Goal: Information Seeking & Learning: Learn about a topic

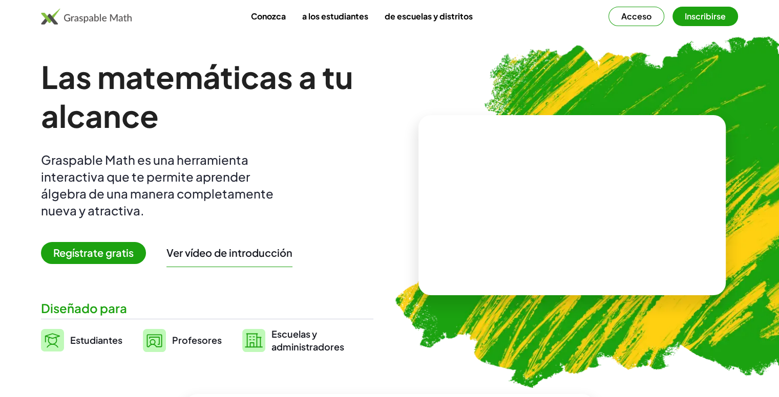
click at [127, 257] on font "Regístrate gratis" at bounding box center [93, 252] width 80 height 13
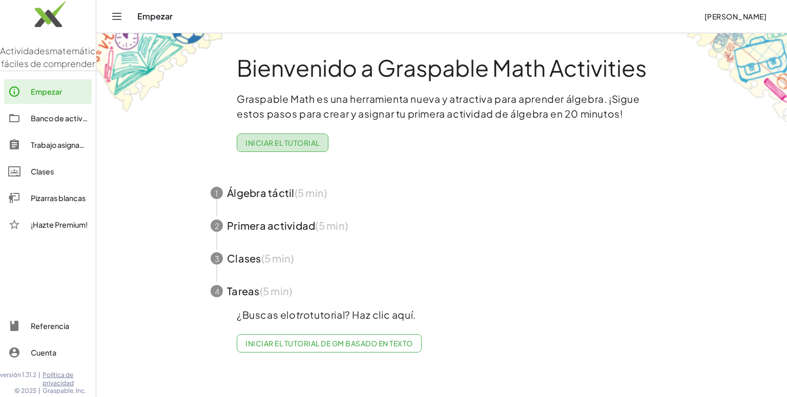
click at [311, 148] on button "Iniciar el tutorial" at bounding box center [283, 143] width 92 height 18
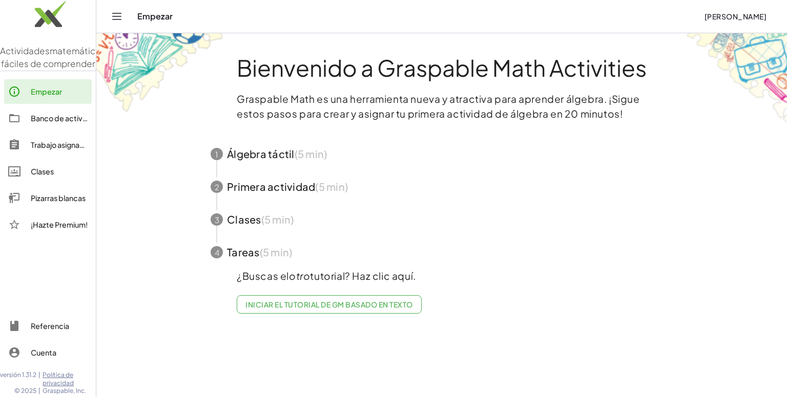
click at [284, 153] on span "button" at bounding box center [441, 154] width 487 height 33
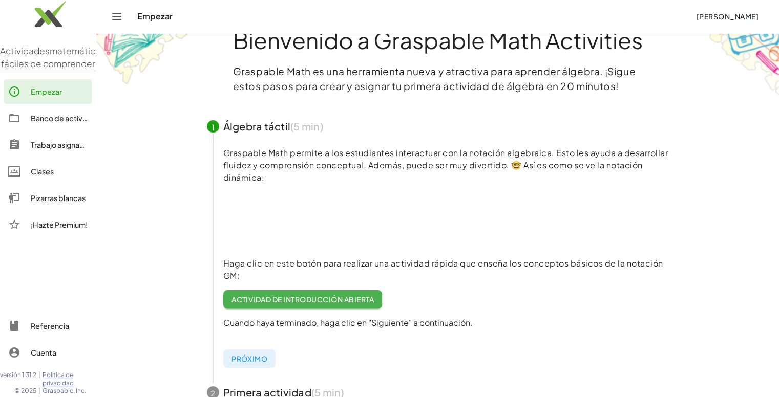
scroll to position [33, 0]
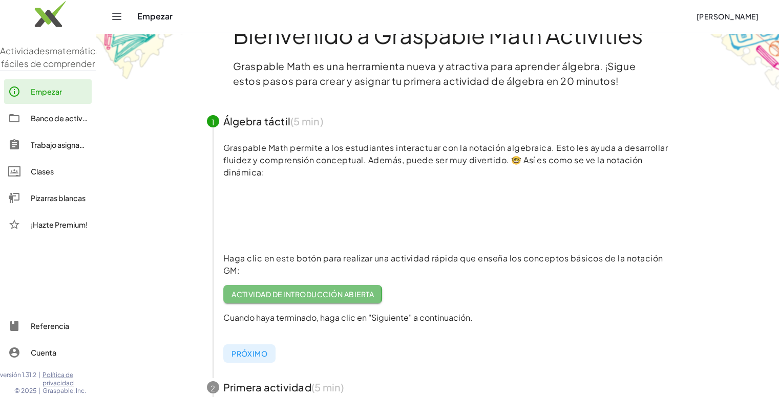
click at [329, 297] on font "Actividad de introducción abierta" at bounding box center [303, 294] width 142 height 9
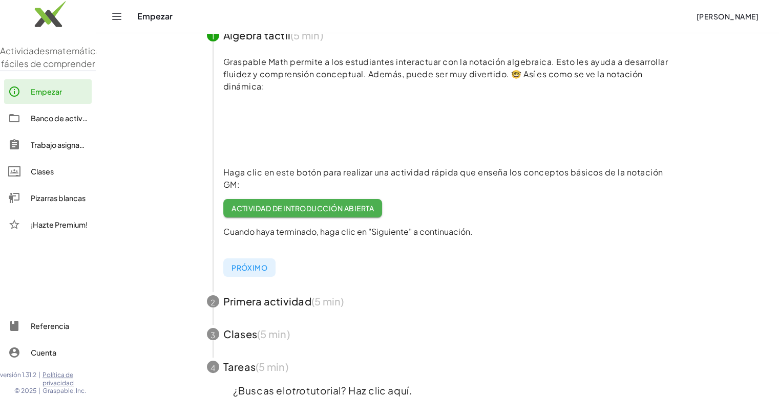
scroll to position [111, 0]
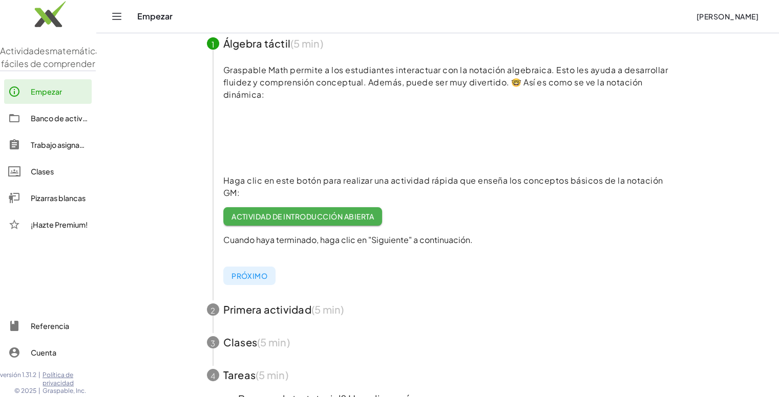
click at [290, 310] on span "button" at bounding box center [438, 310] width 487 height 33
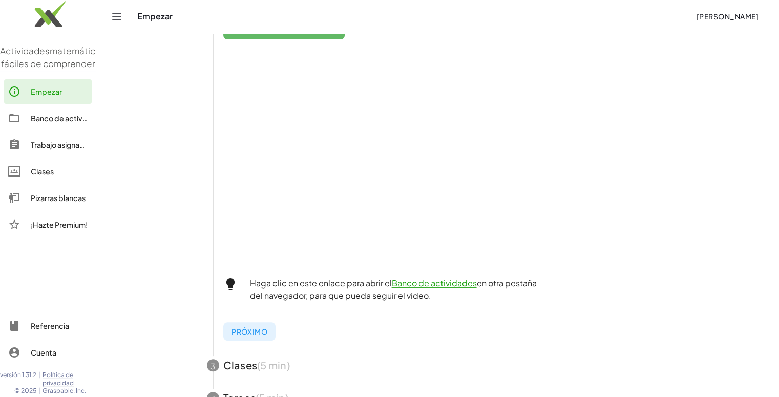
scroll to position [229, 0]
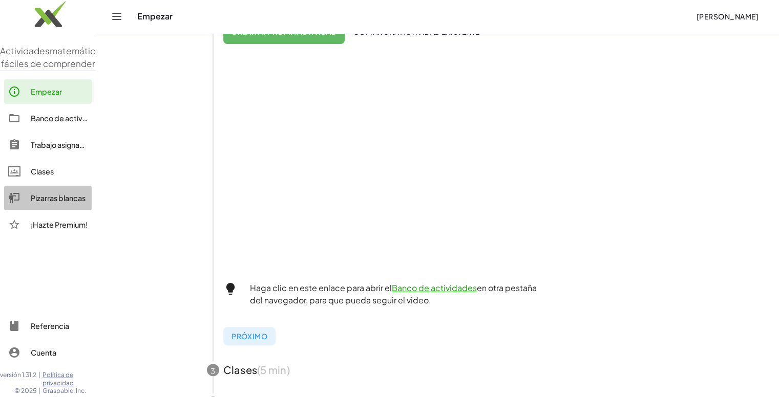
click at [74, 196] on font "Pizarras blancas" at bounding box center [58, 198] width 55 height 9
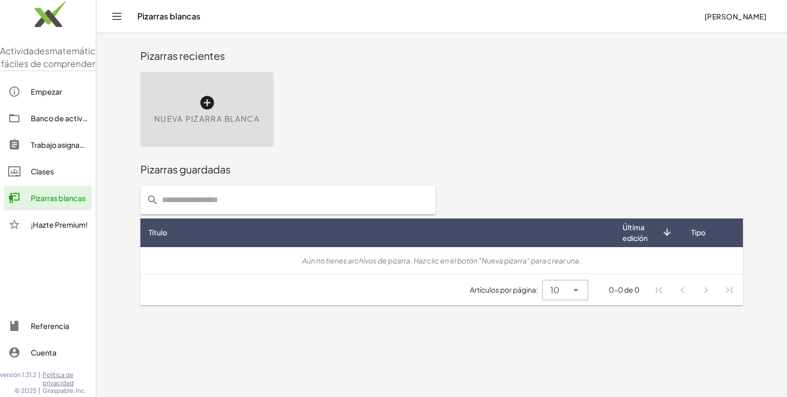
click at [232, 138] on div "Nueva pizarra blanca" at bounding box center [206, 109] width 133 height 75
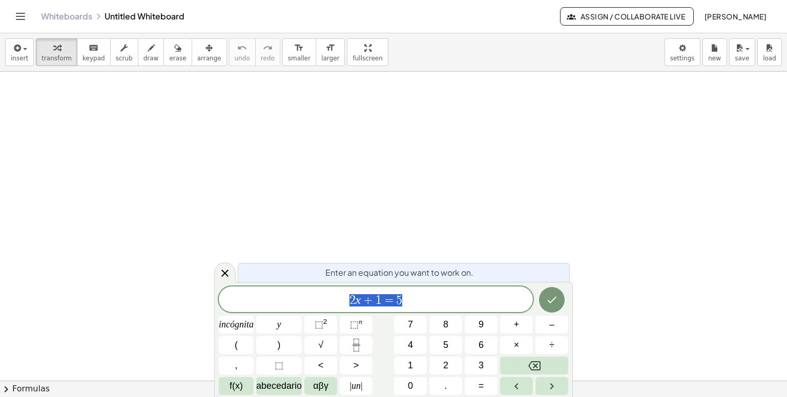
click at [215, 109] on div at bounding box center [393, 382] width 787 height 620
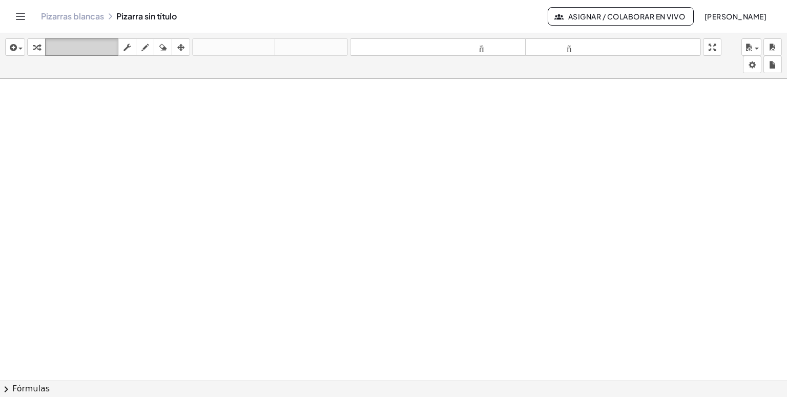
click at [82, 39] on button "teclado teclado" at bounding box center [81, 46] width 73 height 17
click at [85, 41] on icon "teclado" at bounding box center [82, 47] width 68 height 12
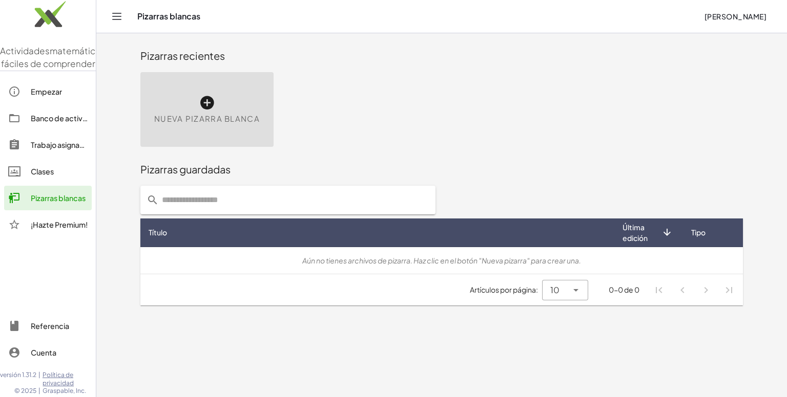
click at [220, 103] on div "Nueva pizarra blanca" at bounding box center [206, 109] width 133 height 75
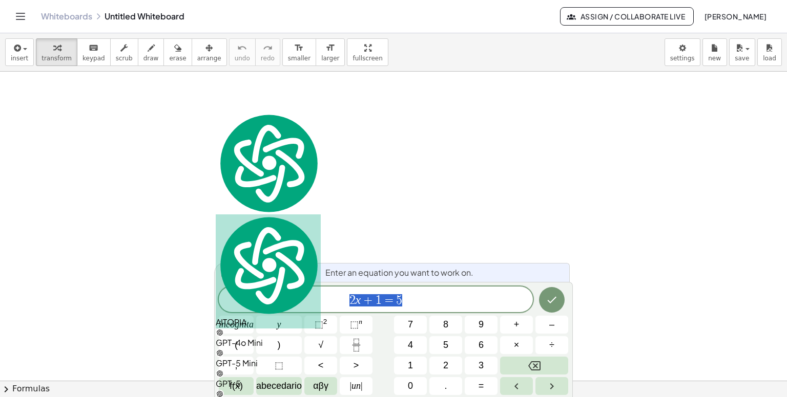
type textarea "******"
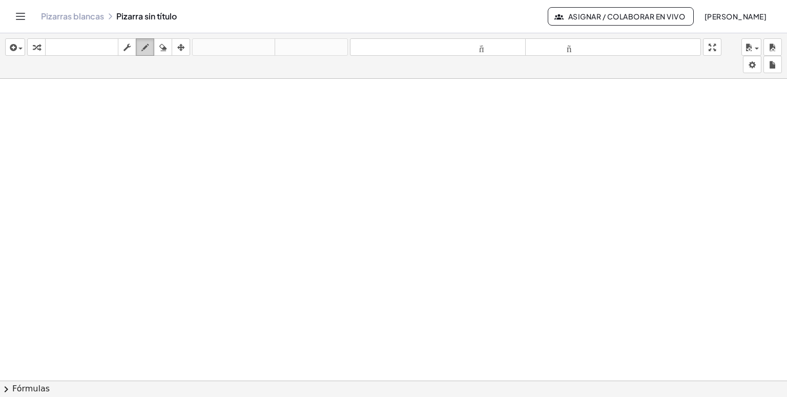
click at [142, 48] on icon "button" at bounding box center [144, 47] width 7 height 12
drag, startPoint x: 122, startPoint y: 100, endPoint x: 105, endPoint y: 113, distance: 21.9
click at [105, 113] on div at bounding box center [393, 389] width 787 height 620
drag, startPoint x: 135, startPoint y: 100, endPoint x: 123, endPoint y: 114, distance: 18.2
click at [123, 114] on div at bounding box center [393, 389] width 787 height 620
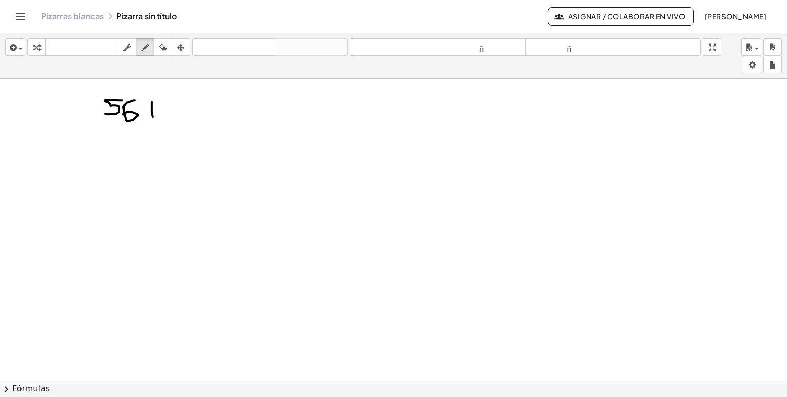
drag, startPoint x: 152, startPoint y: 101, endPoint x: 153, endPoint y: 117, distance: 15.4
click at [153, 117] on div at bounding box center [393, 389] width 787 height 620
drag, startPoint x: 142, startPoint y: 104, endPoint x: 160, endPoint y: 101, distance: 17.6
click at [160, 101] on div at bounding box center [393, 389] width 787 height 620
click at [128, 48] on icon "button" at bounding box center [126, 47] width 7 height 12
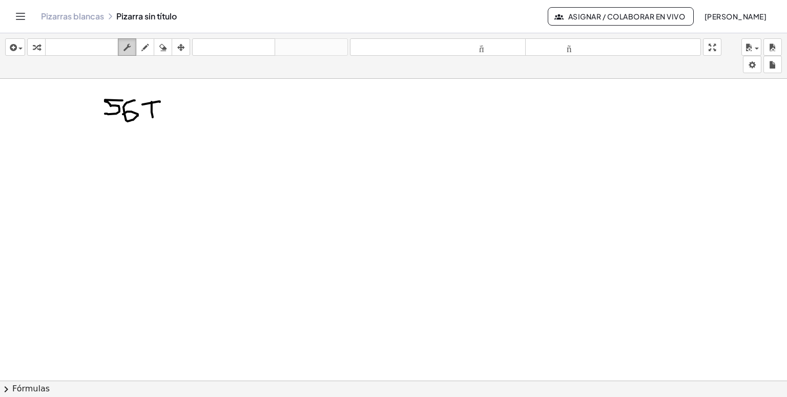
click at [127, 48] on icon "button" at bounding box center [126, 47] width 7 height 12
click at [141, 48] on icon "button" at bounding box center [144, 47] width 7 height 12
click at [166, 49] on icon "button" at bounding box center [162, 47] width 7 height 12
drag, startPoint x: 153, startPoint y: 76, endPoint x: 110, endPoint y: 113, distance: 55.9
click at [110, 113] on div "insertar Seleccione uno: Expresión matemática Función Texto Vídeo de YouTube Gr…" at bounding box center [393, 215] width 787 height 364
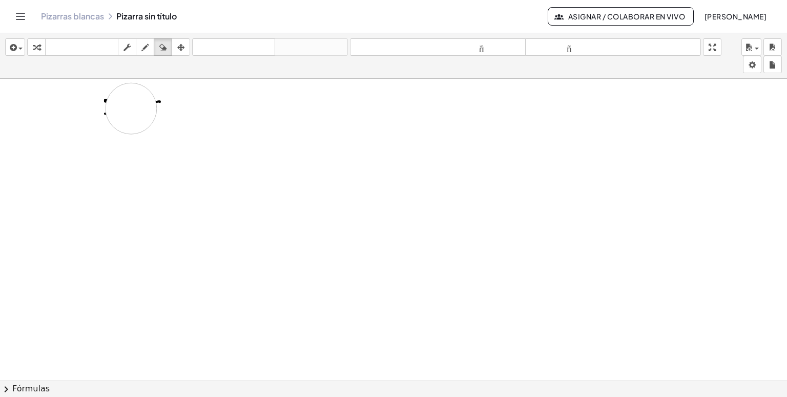
click at [131, 108] on div at bounding box center [393, 389] width 787 height 620
drag, startPoint x: 113, startPoint y: 107, endPoint x: 170, endPoint y: 107, distance: 56.9
click at [170, 107] on div at bounding box center [393, 389] width 787 height 620
click at [37, 48] on icon "button" at bounding box center [36, 47] width 7 height 12
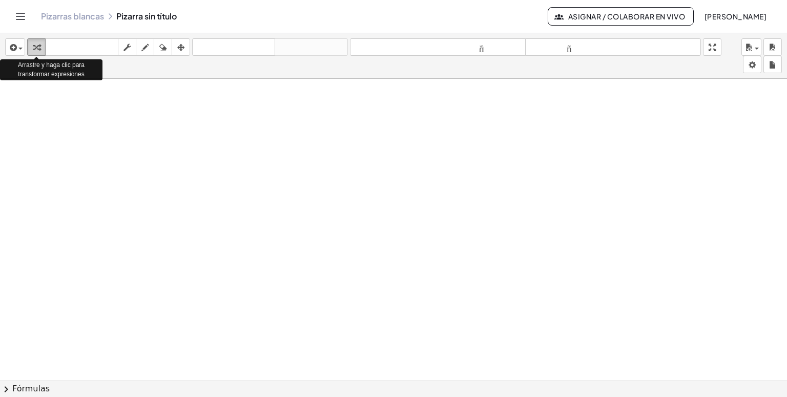
click at [37, 48] on icon "button" at bounding box center [36, 47] width 7 height 12
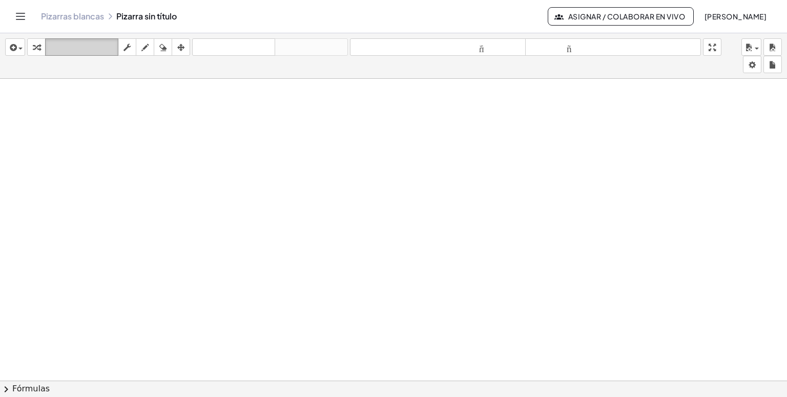
click at [66, 41] on icon "teclado" at bounding box center [82, 47] width 68 height 12
click at [14, 48] on icon "button" at bounding box center [12, 47] width 9 height 12
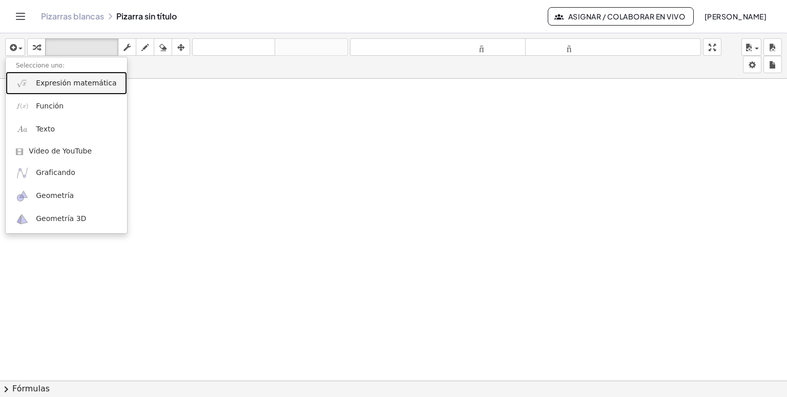
click at [56, 87] on font "Expresión matemática" at bounding box center [76, 83] width 80 height 8
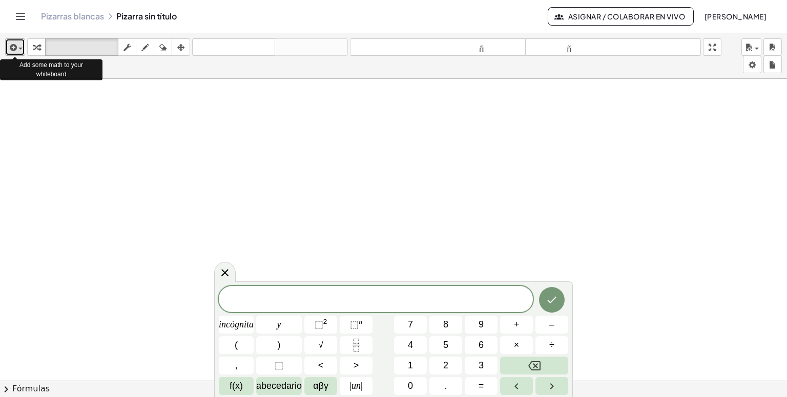
click at [12, 47] on icon "button" at bounding box center [12, 47] width 9 height 12
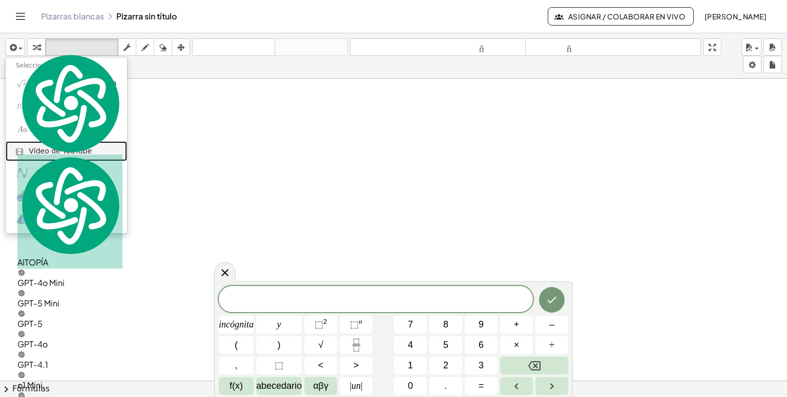
click at [47, 154] on font "Vídeo de YouTube" at bounding box center [60, 151] width 63 height 8
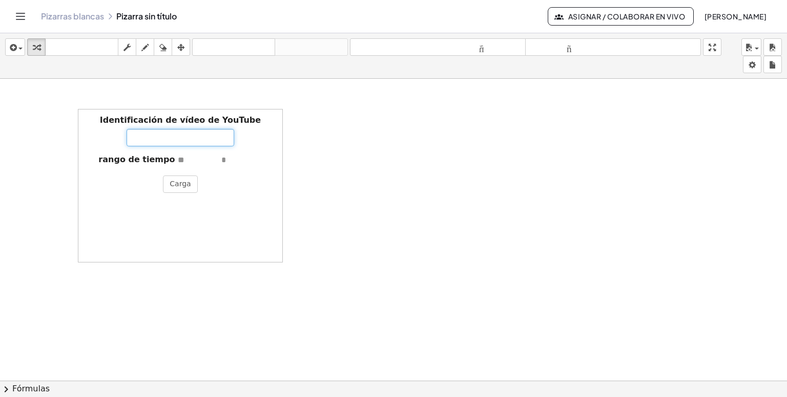
click at [136, 142] on input "Identificación de vídeo de YouTube" at bounding box center [181, 137] width 108 height 17
click at [106, 129] on div "Identificación de vídeo de YouTube" at bounding box center [180, 131] width 194 height 32
click at [141, 134] on input "Identificación de vídeo de YouTube" at bounding box center [181, 137] width 108 height 17
type input "**********"
click at [173, 180] on font "Carga" at bounding box center [180, 184] width 21 height 8
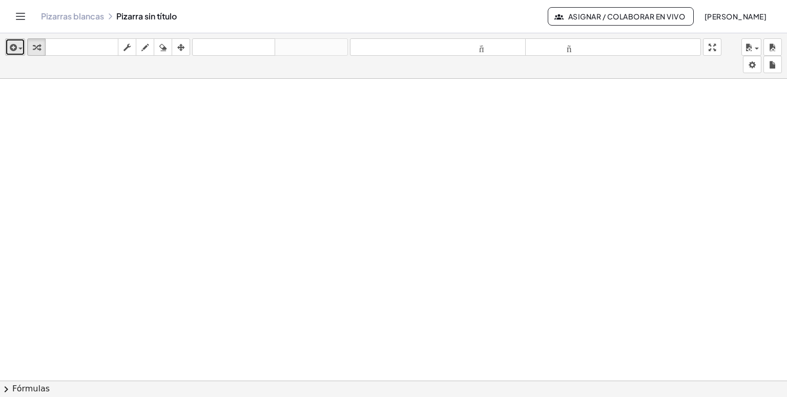
click at [18, 43] on div "button" at bounding box center [15, 47] width 15 height 12
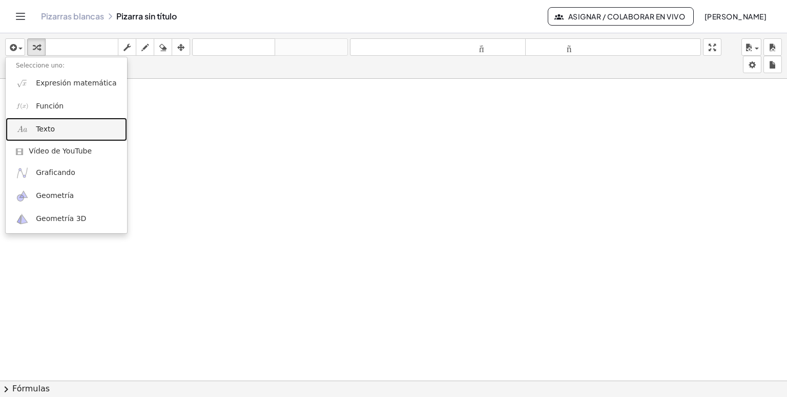
click at [59, 132] on link "Texto" at bounding box center [66, 129] width 121 height 23
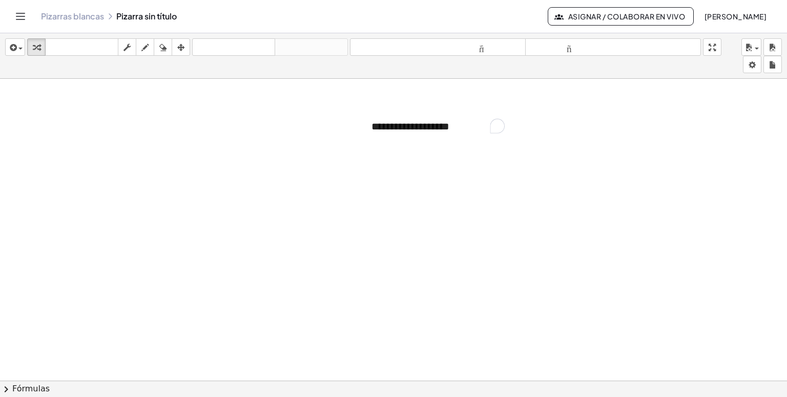
click at [286, 189] on div at bounding box center [393, 389] width 787 height 620
click at [389, 128] on div "**********" at bounding box center [438, 126] width 154 height 35
drag, startPoint x: 502, startPoint y: 105, endPoint x: 474, endPoint y: 119, distance: 31.2
click at [474, 119] on div "**********" at bounding box center [438, 126] width 154 height 35
click at [462, 125] on div "**********" at bounding box center [438, 126] width 154 height 35
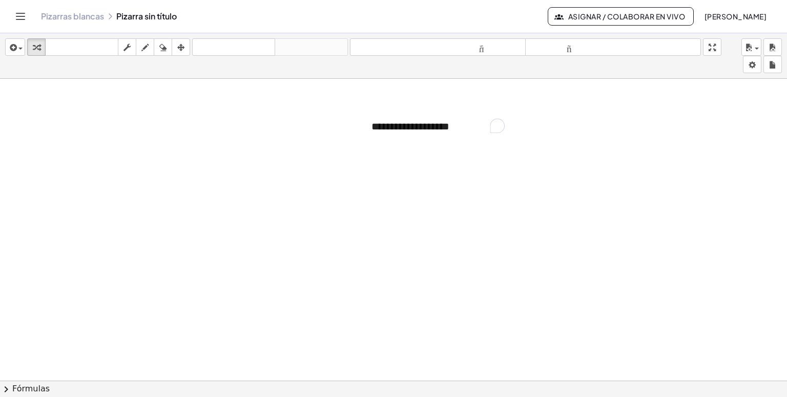
click at [487, 144] on div at bounding box center [393, 389] width 787 height 620
click at [370, 125] on div at bounding box center [366, 126] width 10 height 35
click at [507, 163] on div at bounding box center [393, 389] width 787 height 620
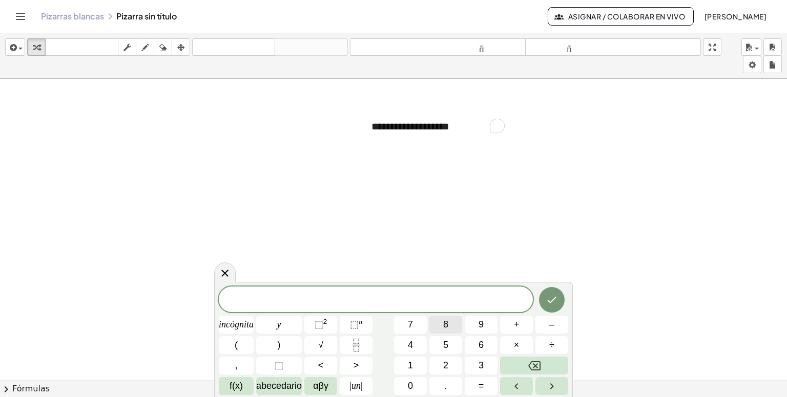
click at [444, 324] on font "8" at bounding box center [445, 325] width 5 height 10
click at [354, 297] on span "(" at bounding box center [352, 299] width 7 height 15
click at [423, 300] on span "( ​ 8 8 + 6 9 )" at bounding box center [376, 299] width 314 height 17
click at [546, 340] on button "÷" at bounding box center [551, 346] width 33 height 18
click at [450, 348] on button "5" at bounding box center [445, 346] width 33 height 18
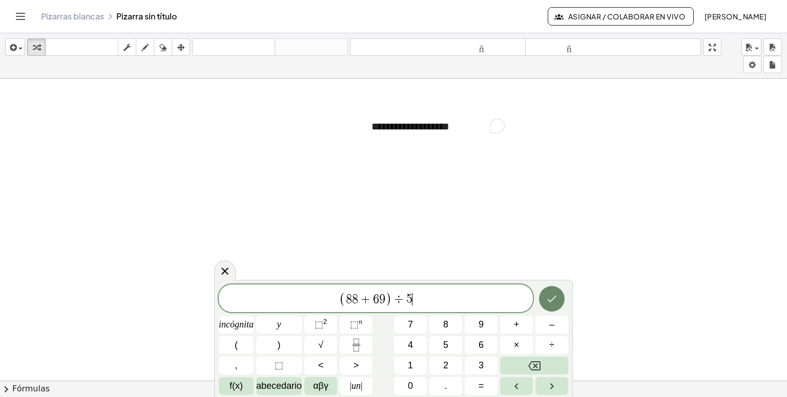
click at [556, 302] on icon "Hecho" at bounding box center [552, 299] width 12 height 12
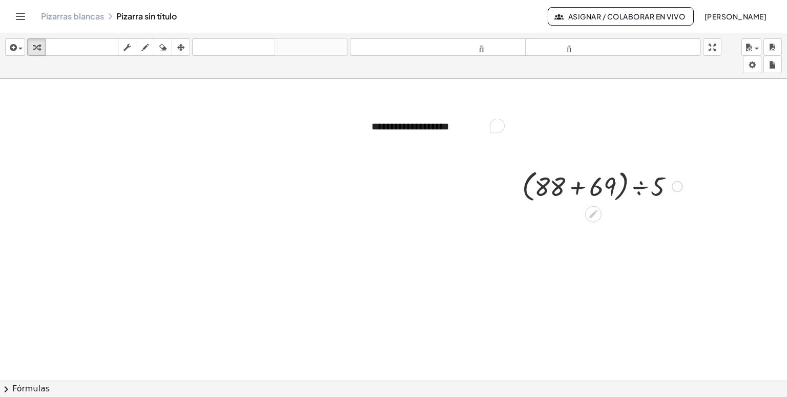
click at [578, 188] on div at bounding box center [602, 185] width 171 height 39
click at [604, 226] on div at bounding box center [602, 222] width 171 height 35
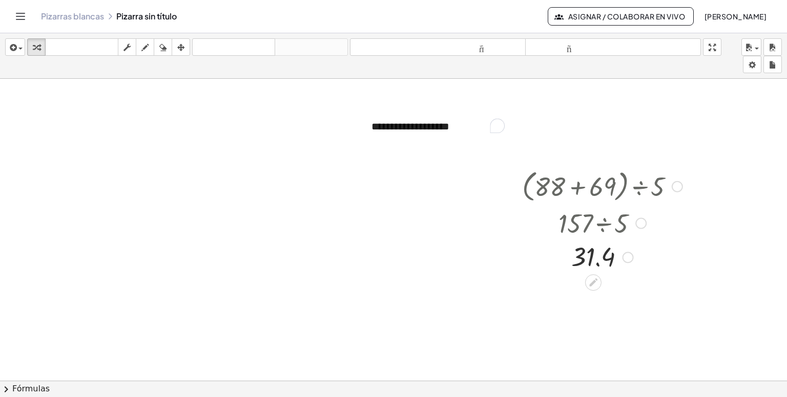
click at [629, 256] on div at bounding box center [627, 257] width 11 height 11
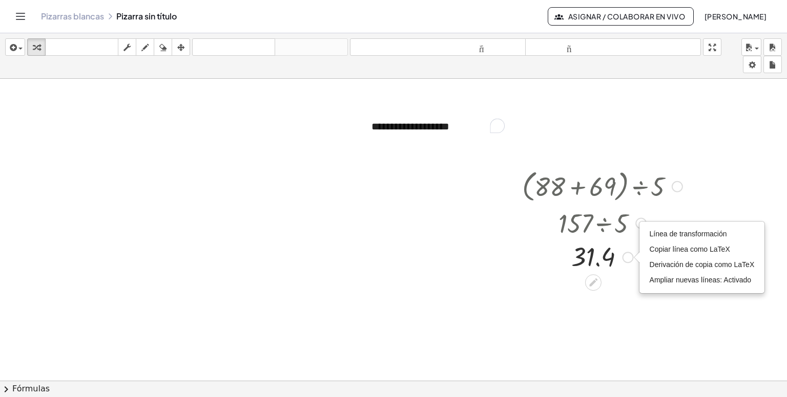
click at [596, 231] on div at bounding box center [602, 222] width 171 height 35
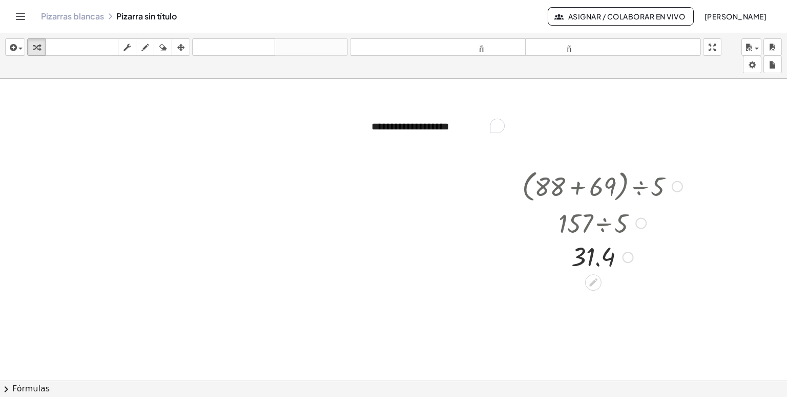
drag, startPoint x: 636, startPoint y: 182, endPoint x: 563, endPoint y: 223, distance: 83.0
click at [593, 187] on div "· ( + 88 + 69 ) ÷ 5 · 157 ÷ 5 31.4 Línea de transformación Copiar línea como La…" at bounding box center [593, 187] width 0 height 0
drag, startPoint x: 520, startPoint y: 160, endPoint x: 641, endPoint y: 291, distance: 178.0
click at [641, 291] on div at bounding box center [393, 389] width 787 height 620
click at [179, 44] on icon "button" at bounding box center [180, 47] width 7 height 12
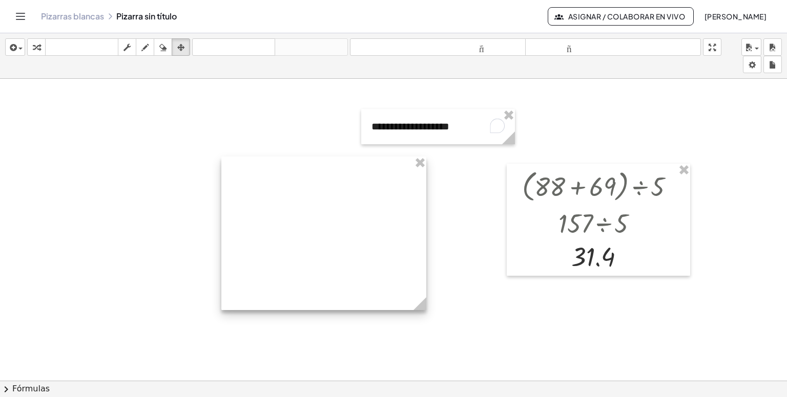
drag, startPoint x: 227, startPoint y: 140, endPoint x: 371, endPoint y: 188, distance: 151.8
click at [371, 188] on div at bounding box center [323, 234] width 205 height 154
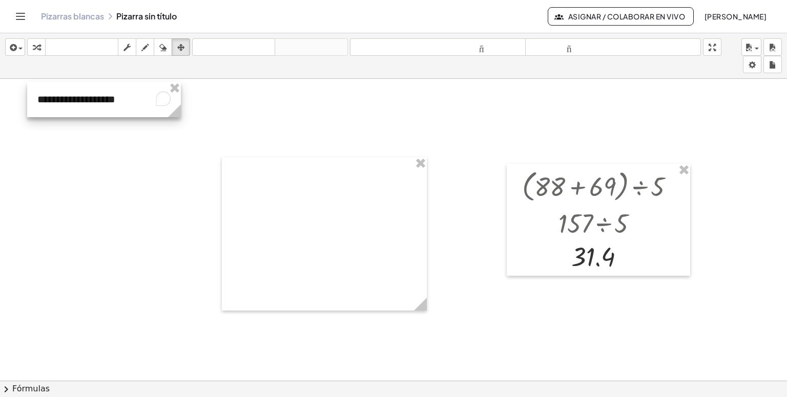
drag, startPoint x: 426, startPoint y: 120, endPoint x: 102, endPoint y: 91, distance: 325.0
click at [102, 91] on div at bounding box center [104, 99] width 154 height 35
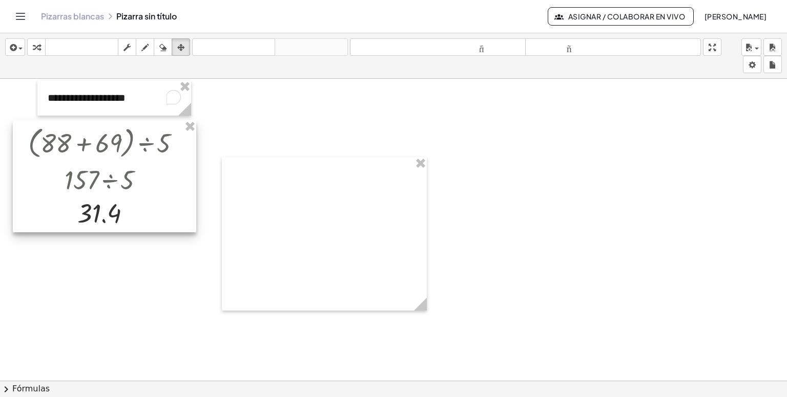
drag, startPoint x: 566, startPoint y: 203, endPoint x: 72, endPoint y: 160, distance: 495.7
click at [72, 160] on div at bounding box center [104, 176] width 183 height 112
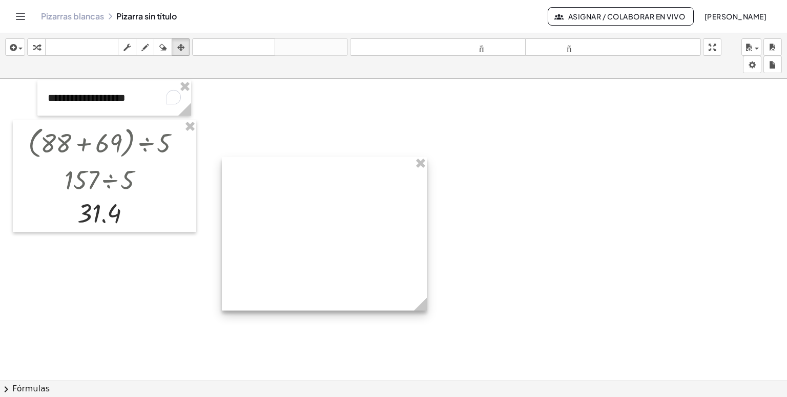
click at [300, 191] on div at bounding box center [324, 234] width 205 height 154
click at [338, 181] on div at bounding box center [324, 234] width 205 height 154
click at [180, 48] on icon "button" at bounding box center [180, 47] width 7 height 12
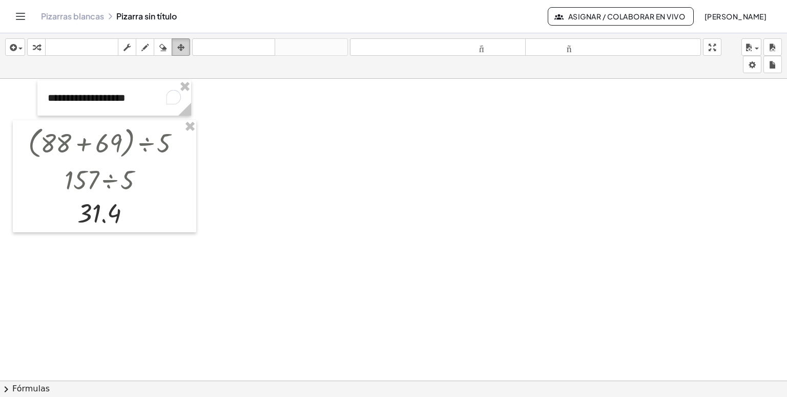
click at [177, 50] on div "button" at bounding box center [180, 47] width 13 height 12
click at [189, 37] on div "insertar Seleccione uno: Expresión matemática Función Texto Vídeo de YouTube Gr…" at bounding box center [393, 56] width 787 height 46
click at [140, 48] on div "button" at bounding box center [144, 47] width 13 height 12
click at [259, 192] on div at bounding box center [393, 389] width 787 height 620
drag, startPoint x: 215, startPoint y: 96, endPoint x: 241, endPoint y: 89, distance: 27.1
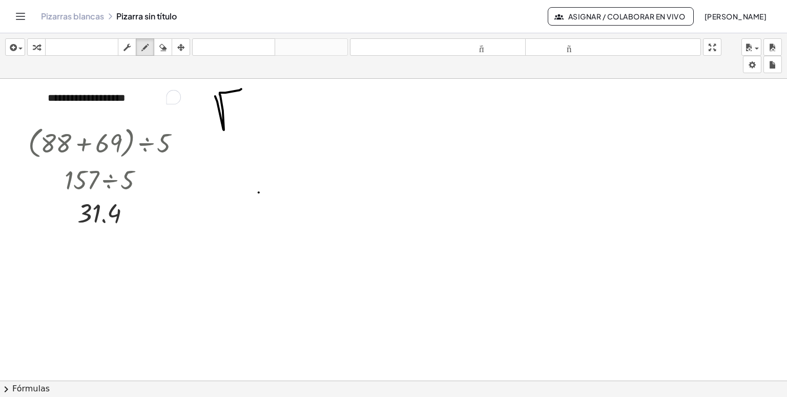
click at [241, 89] on div at bounding box center [393, 389] width 787 height 620
drag, startPoint x: 242, startPoint y: 95, endPoint x: 254, endPoint y: 121, distance: 29.1
click at [254, 121] on div at bounding box center [393, 389] width 787 height 620
click at [262, 120] on div at bounding box center [393, 389] width 787 height 620
drag, startPoint x: 266, startPoint y: 106, endPoint x: 285, endPoint y: 85, distance: 28.3
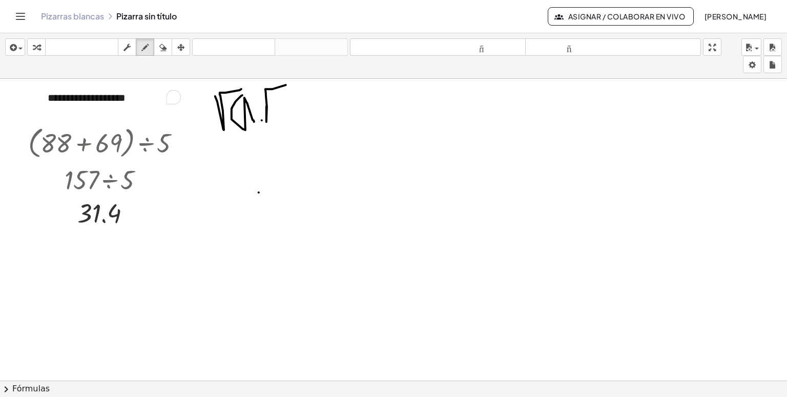
click at [285, 85] on div at bounding box center [393, 389] width 787 height 620
drag, startPoint x: 273, startPoint y: 97, endPoint x: 273, endPoint y: 103, distance: 5.6
click at [273, 103] on div at bounding box center [393, 389] width 787 height 620
click at [164, 49] on icon "button" at bounding box center [162, 47] width 7 height 12
drag, startPoint x: 204, startPoint y: 91, endPoint x: 242, endPoint y: 112, distance: 43.3
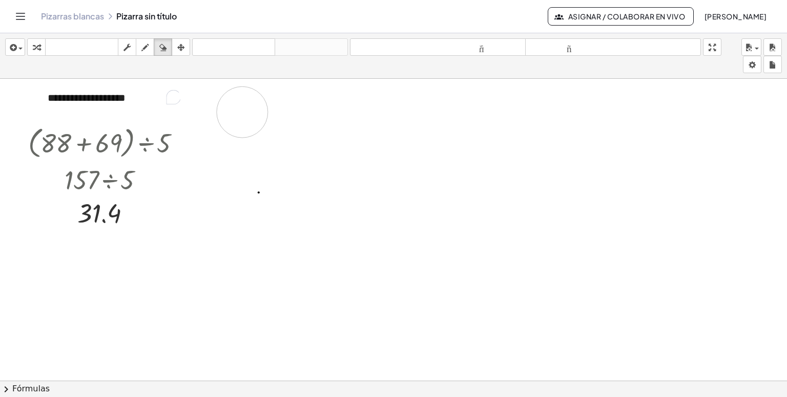
click at [242, 112] on div at bounding box center [393, 389] width 787 height 620
click at [149, 41] on icon "button" at bounding box center [144, 47] width 7 height 12
drag, startPoint x: 25, startPoint y: 244, endPoint x: 37, endPoint y: 258, distance: 17.8
click at [37, 258] on div at bounding box center [393, 389] width 787 height 620
drag, startPoint x: 41, startPoint y: 232, endPoint x: 53, endPoint y: 255, distance: 25.7
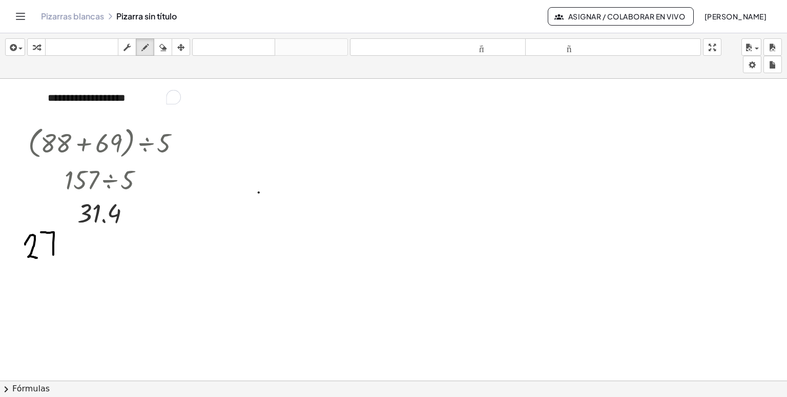
click at [53, 255] on div at bounding box center [393, 389] width 787 height 620
drag, startPoint x: 47, startPoint y: 243, endPoint x: 58, endPoint y: 244, distance: 11.3
click at [58, 244] on div at bounding box center [393, 389] width 787 height 620
drag, startPoint x: 22, startPoint y: 264, endPoint x: 58, endPoint y: 261, distance: 36.5
click at [58, 261] on div at bounding box center [393, 389] width 787 height 620
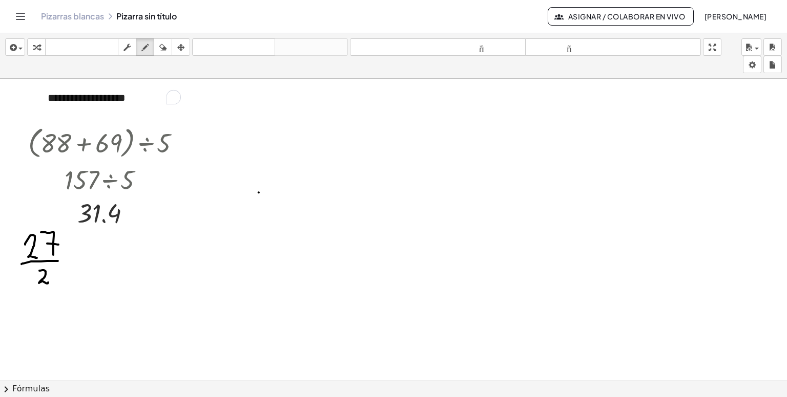
drag, startPoint x: 39, startPoint y: 270, endPoint x: 49, endPoint y: 281, distance: 14.2
click at [49, 281] on div at bounding box center [393, 389] width 787 height 620
drag, startPoint x: 401, startPoint y: 176, endPoint x: 417, endPoint y: 191, distance: 22.5
click at [417, 191] on div at bounding box center [393, 389] width 787 height 620
drag, startPoint x: 412, startPoint y: 175, endPoint x: 407, endPoint y: 183, distance: 9.7
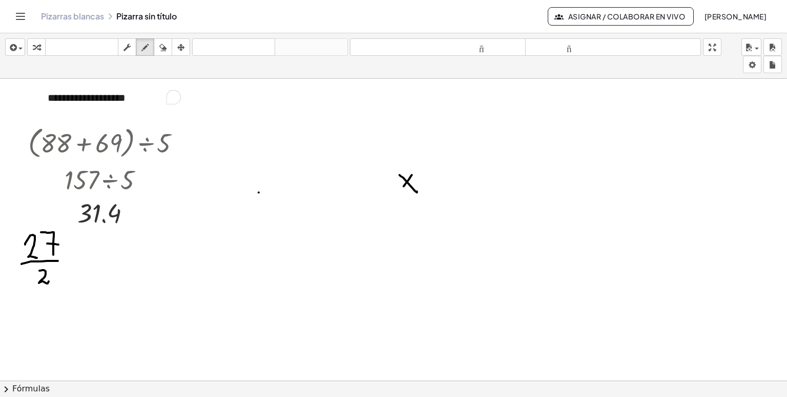
click at [404, 186] on div at bounding box center [393, 389] width 787 height 620
drag, startPoint x: 412, startPoint y: 166, endPoint x: 426, endPoint y: 170, distance: 14.2
click at [426, 170] on div at bounding box center [393, 389] width 787 height 620
drag, startPoint x: 393, startPoint y: 177, endPoint x: 426, endPoint y: 151, distance: 42.6
click at [426, 151] on div at bounding box center [393, 389] width 787 height 620
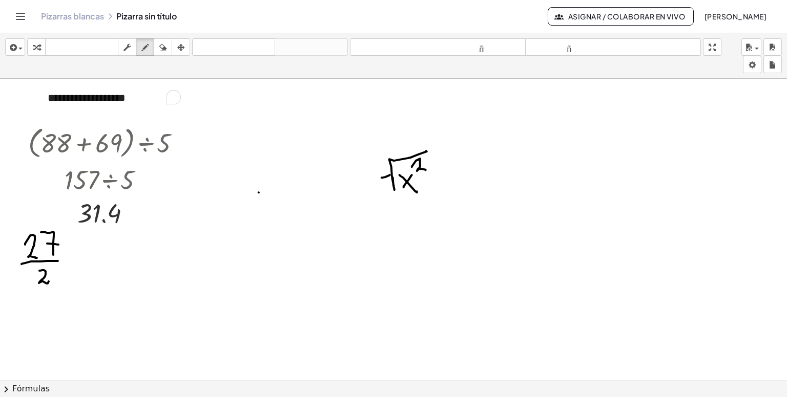
drag, startPoint x: 382, startPoint y: 177, endPoint x: 391, endPoint y: 175, distance: 9.6
click at [391, 175] on div at bounding box center [393, 389] width 787 height 620
drag, startPoint x: 374, startPoint y: 162, endPoint x: 373, endPoint y: 169, distance: 6.7
click at [373, 169] on div at bounding box center [393, 389] width 787 height 620
drag, startPoint x: 502, startPoint y: 78, endPoint x: 512, endPoint y: 93, distance: 17.6
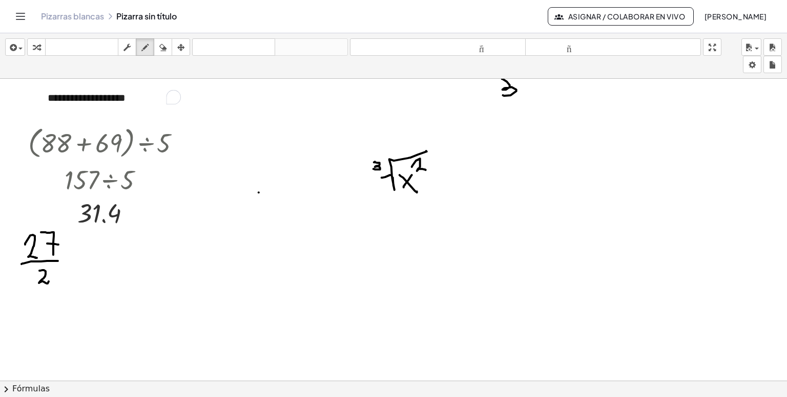
click at [512, 93] on div at bounding box center [393, 389] width 787 height 620
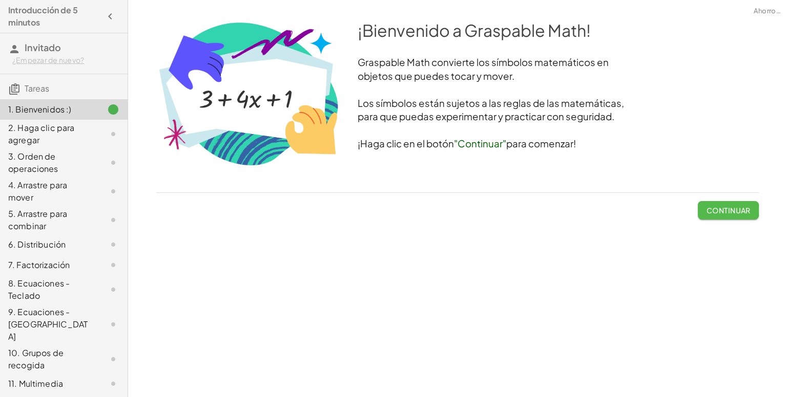
click at [707, 205] on button "Continuar" at bounding box center [728, 210] width 61 height 18
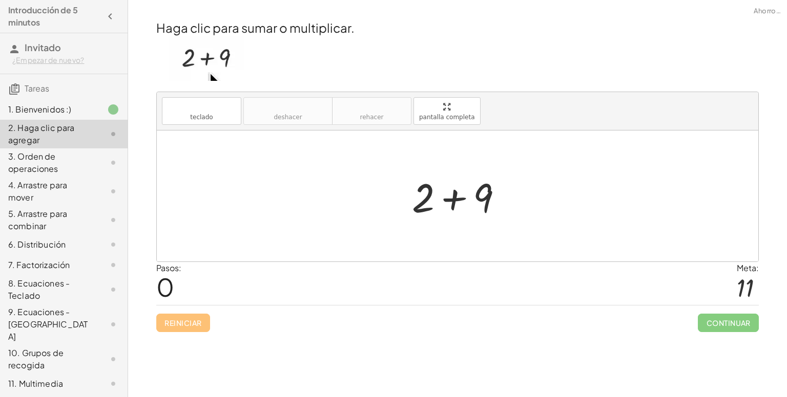
click at [418, 193] on div at bounding box center [461, 196] width 109 height 53
drag, startPoint x: 432, startPoint y: 196, endPoint x: 479, endPoint y: 187, distance: 48.4
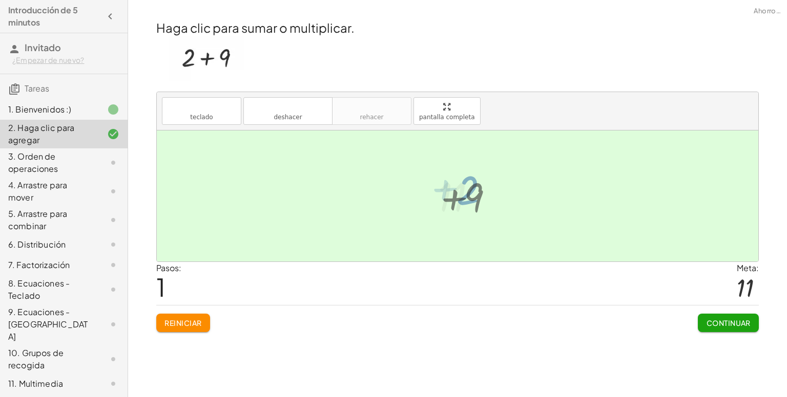
click at [479, 187] on div at bounding box center [461, 196] width 56 height 51
click at [452, 196] on div at bounding box center [461, 196] width 56 height 51
drag, startPoint x: 452, startPoint y: 196, endPoint x: 403, endPoint y: 196, distance: 49.2
click at [733, 321] on font "Continuar" at bounding box center [728, 323] width 44 height 9
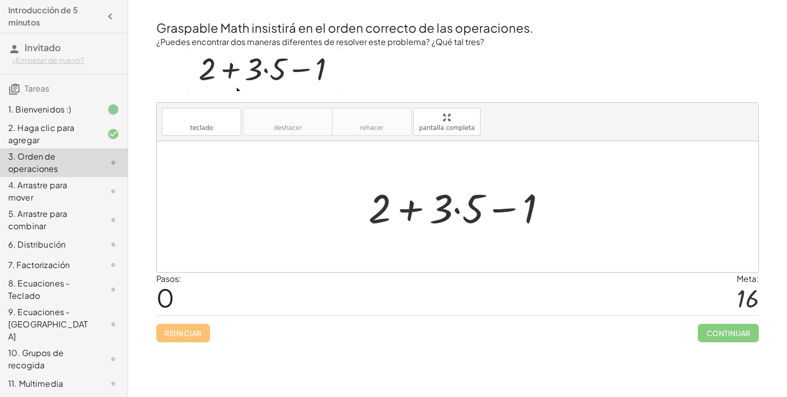
click at [456, 207] on div at bounding box center [461, 207] width 197 height 53
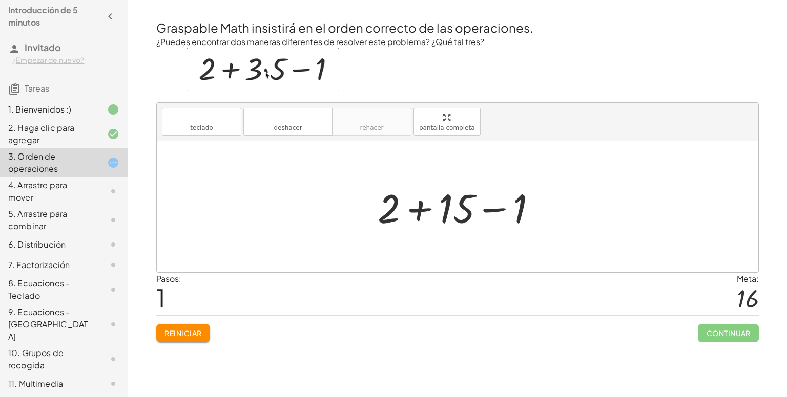
click at [486, 212] on div at bounding box center [461, 207] width 178 height 53
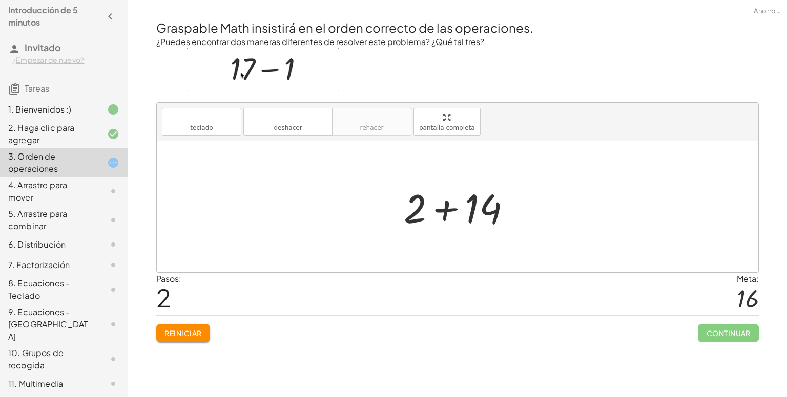
click at [446, 207] on div at bounding box center [461, 207] width 125 height 53
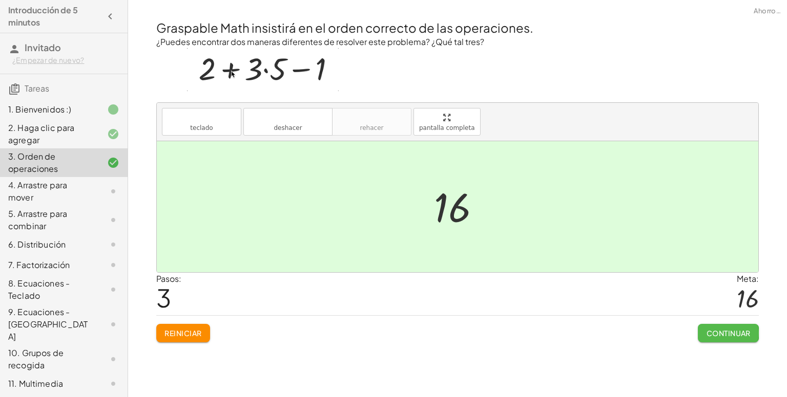
click at [740, 331] on font "Continuar" at bounding box center [728, 333] width 44 height 9
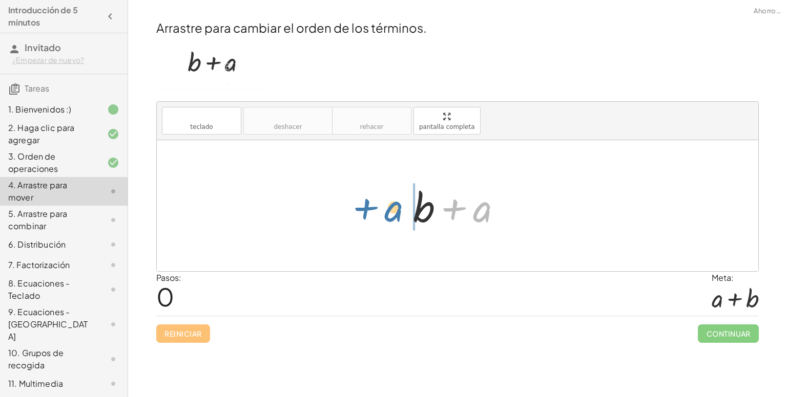
drag, startPoint x: 478, startPoint y: 210, endPoint x: 381, endPoint y: 209, distance: 97.3
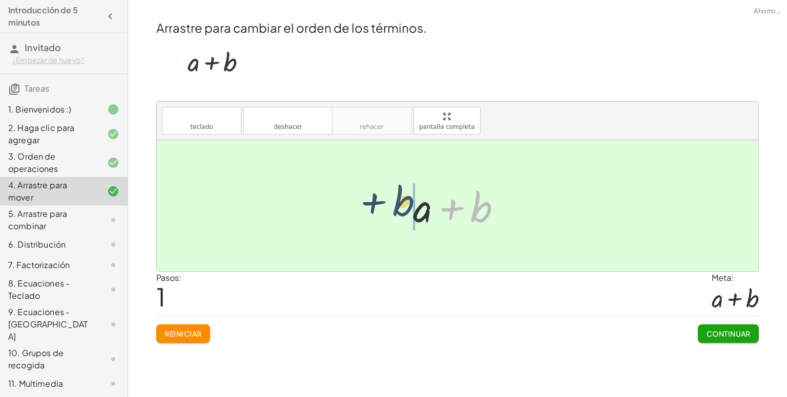
drag, startPoint x: 479, startPoint y: 210, endPoint x: 393, endPoint y: 205, distance: 86.2
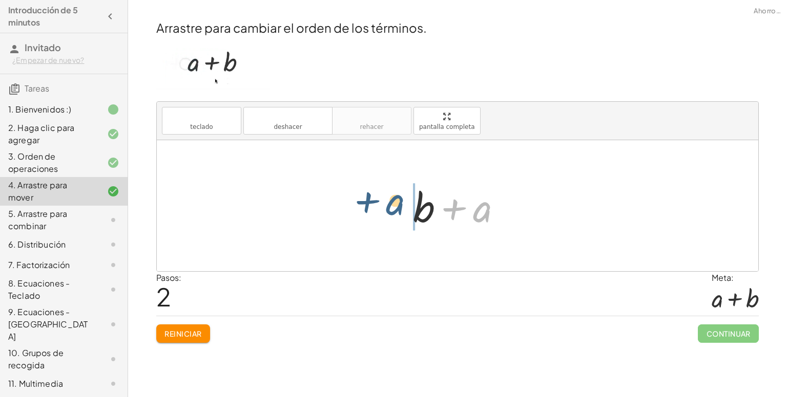
drag, startPoint x: 478, startPoint y: 211, endPoint x: 381, endPoint y: 205, distance: 97.5
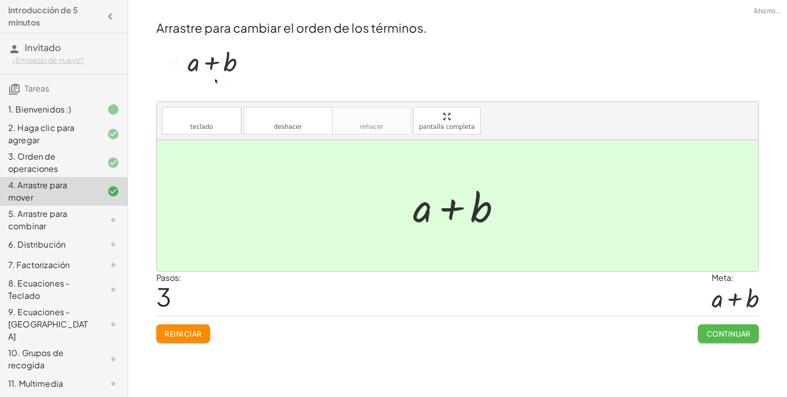
click at [724, 332] on font "Continuar" at bounding box center [728, 333] width 44 height 9
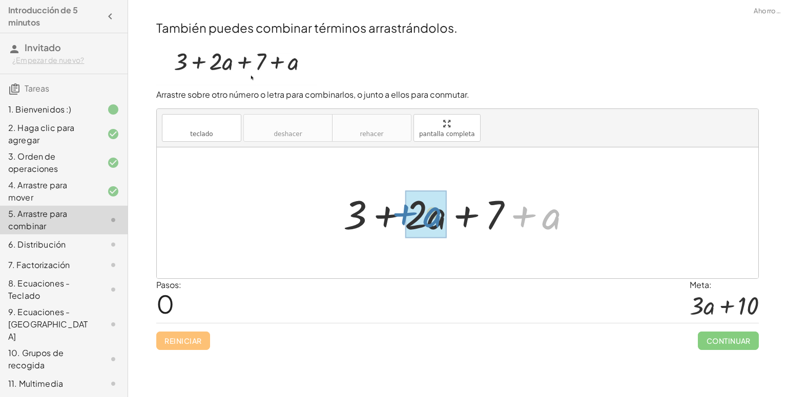
drag, startPoint x: 548, startPoint y: 226, endPoint x: 429, endPoint y: 223, distance: 118.4
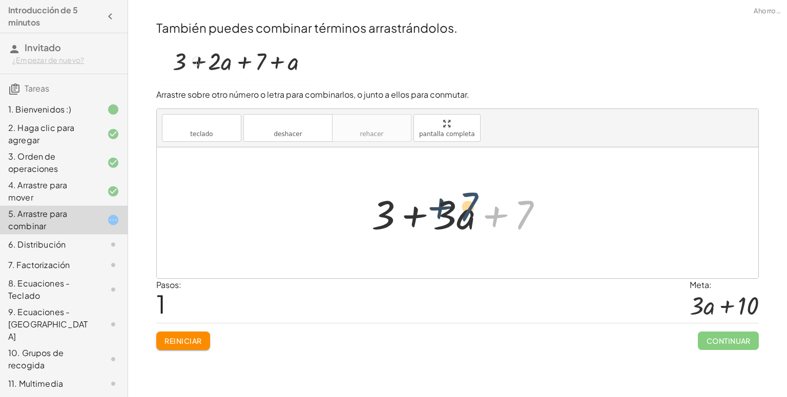
drag, startPoint x: 519, startPoint y: 220, endPoint x: 464, endPoint y: 212, distance: 56.4
click at [464, 212] on div at bounding box center [461, 213] width 190 height 53
drag, startPoint x: 521, startPoint y: 219, endPoint x: 389, endPoint y: 220, distance: 131.7
click at [389, 220] on div at bounding box center [461, 213] width 190 height 53
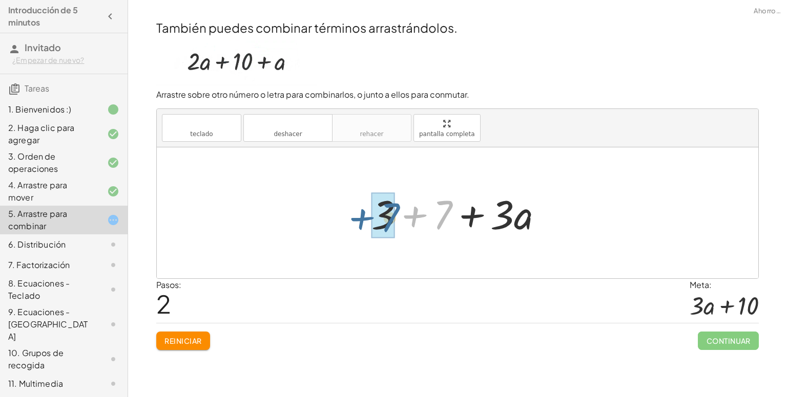
drag, startPoint x: 408, startPoint y: 218, endPoint x: 390, endPoint y: 215, distance: 18.7
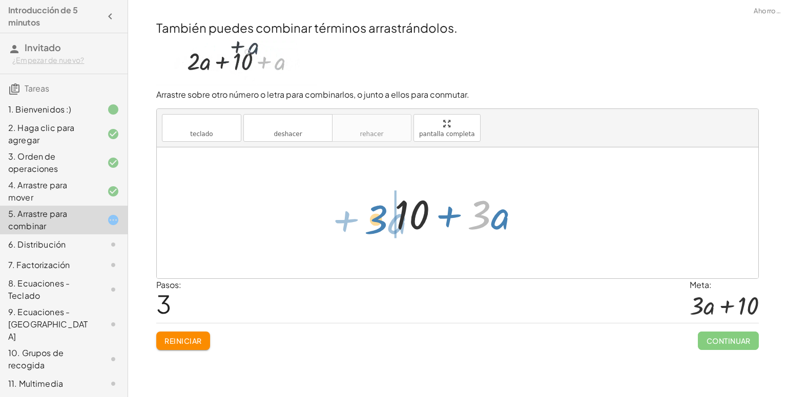
drag, startPoint x: 484, startPoint y: 220, endPoint x: 371, endPoint y: 224, distance: 112.7
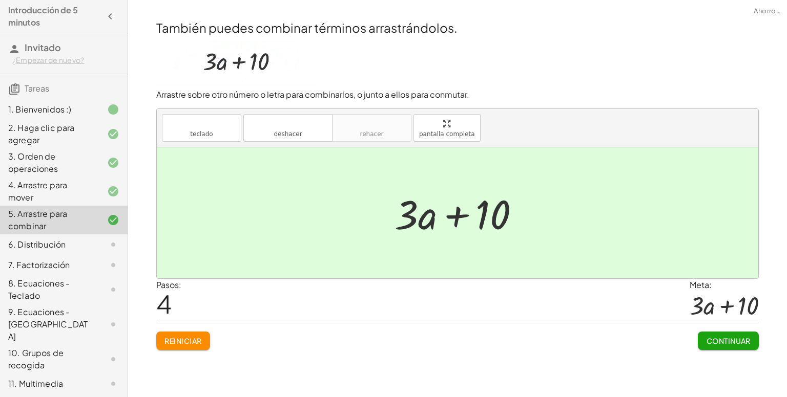
click at [734, 337] on font "Continuar" at bounding box center [728, 341] width 44 height 9
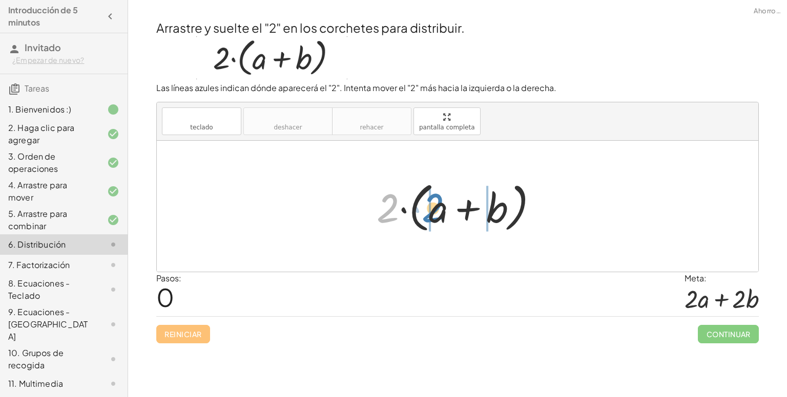
drag, startPoint x: 389, startPoint y: 210, endPoint x: 435, endPoint y: 210, distance: 46.1
click at [435, 210] on div at bounding box center [461, 206] width 180 height 59
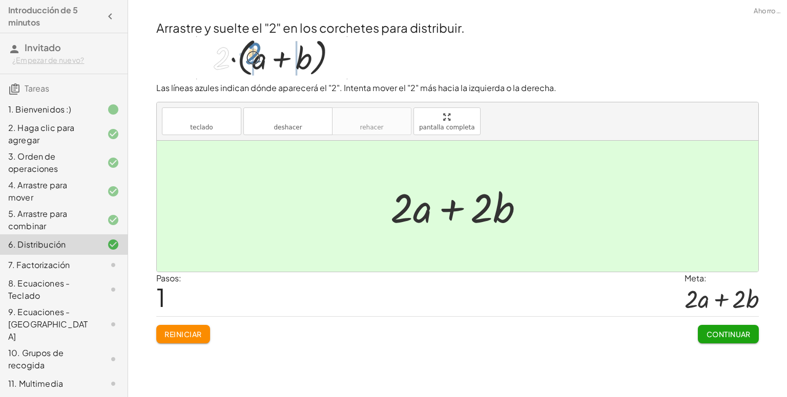
click at [721, 330] on font "Continuar" at bounding box center [728, 334] width 44 height 9
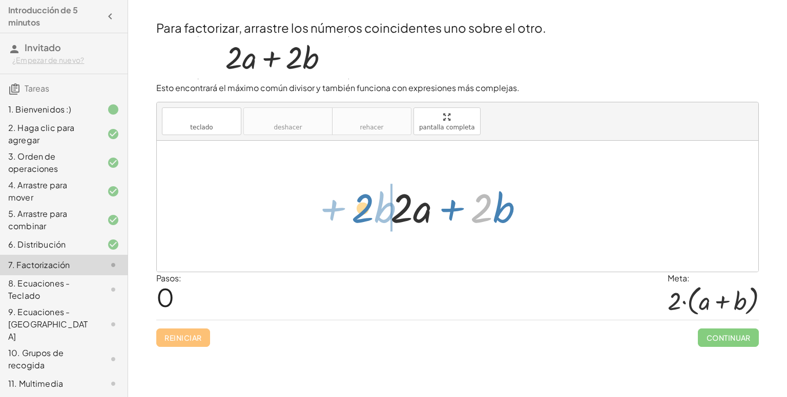
drag, startPoint x: 476, startPoint y: 216, endPoint x: 358, endPoint y: 216, distance: 118.8
click at [358, 216] on div "· 2 + · b + · 2 · a + · 2 · b" at bounding box center [457, 206] width 601 height 131
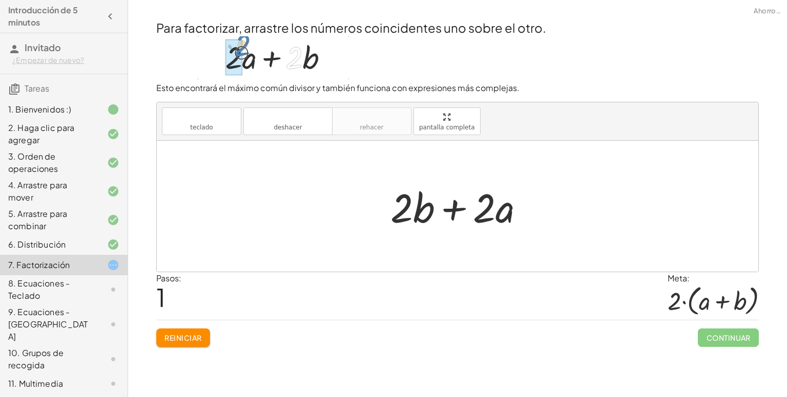
click at [480, 214] on div at bounding box center [461, 206] width 152 height 53
click at [481, 215] on div at bounding box center [461, 206] width 152 height 53
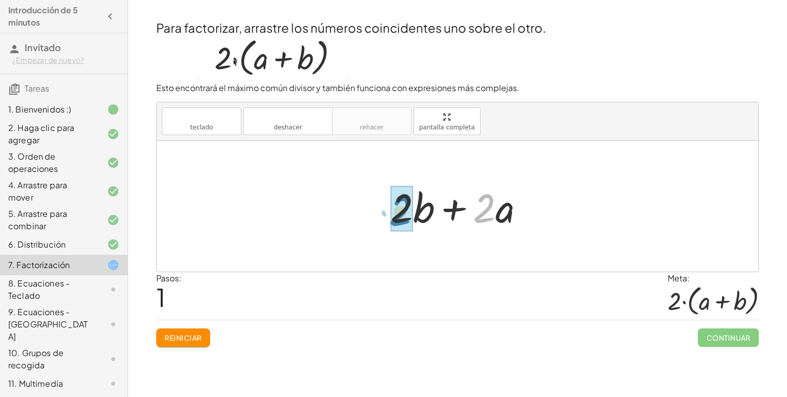
drag, startPoint x: 481, startPoint y: 215, endPoint x: 396, endPoint y: 217, distance: 84.6
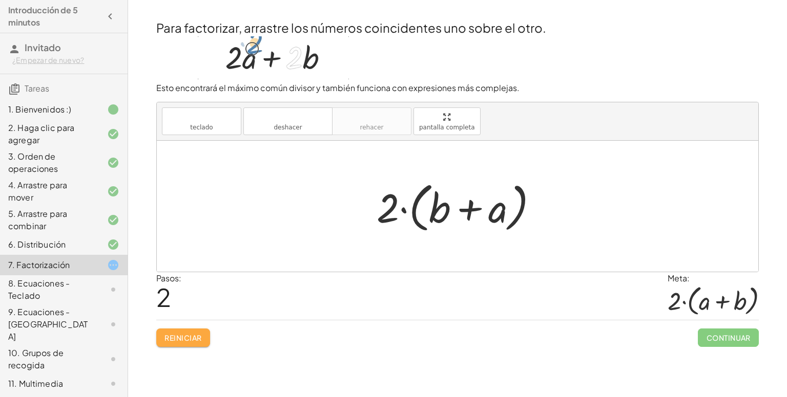
click at [173, 334] on font "Reiniciar" at bounding box center [182, 337] width 37 height 9
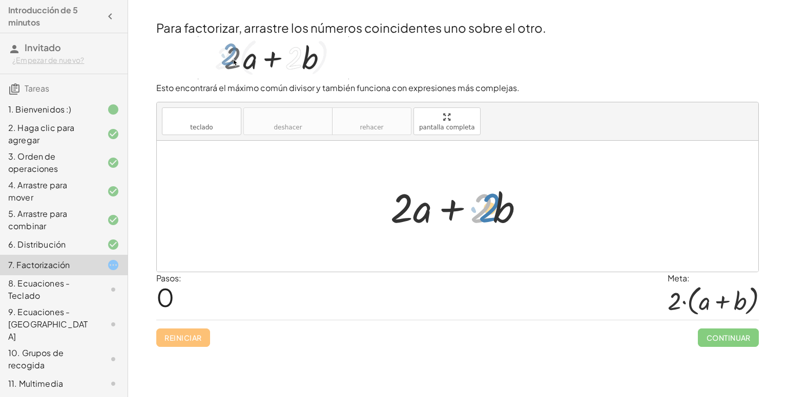
drag, startPoint x: 482, startPoint y: 213, endPoint x: 495, endPoint y: 211, distance: 13.9
click at [495, 211] on div at bounding box center [461, 206] width 152 height 53
click at [38, 167] on font "3. Orden de operaciones" at bounding box center [33, 162] width 50 height 23
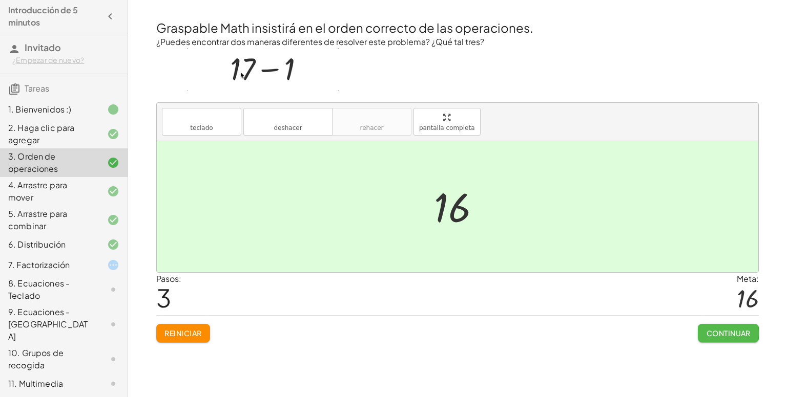
click at [717, 332] on font "Continuar" at bounding box center [728, 333] width 44 height 9
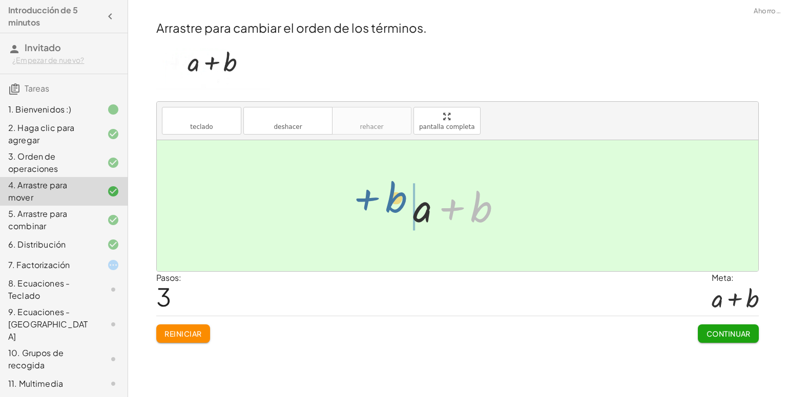
drag, startPoint x: 490, startPoint y: 217, endPoint x: 402, endPoint y: 207, distance: 88.6
click at [402, 207] on div "+ b + a + a + b + b + a + b + b + a" at bounding box center [457, 206] width 120 height 58
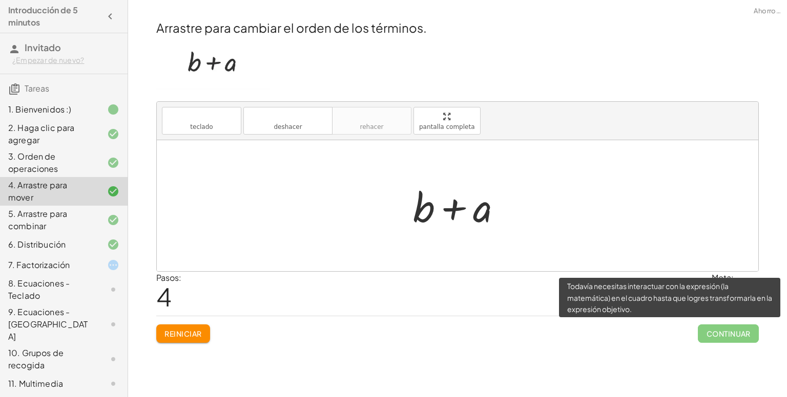
click at [721, 335] on span "Continuar" at bounding box center [728, 334] width 61 height 18
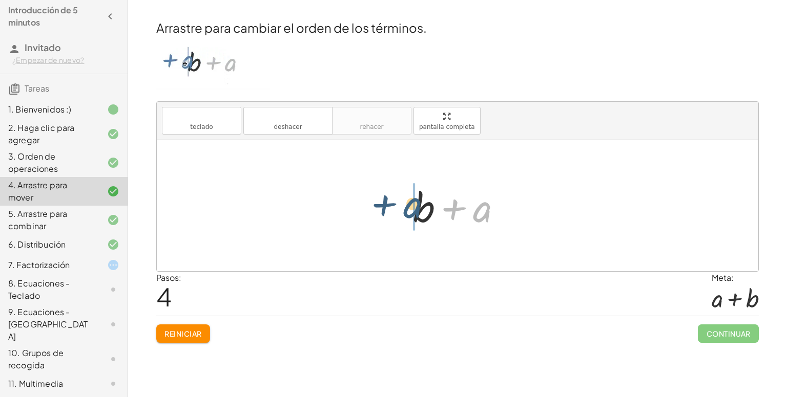
drag, startPoint x: 477, startPoint y: 218, endPoint x: 404, endPoint y: 214, distance: 73.4
click at [404, 214] on div "+ b + a + a + b + b + a + a + b + a + b + a" at bounding box center [457, 206] width 120 height 58
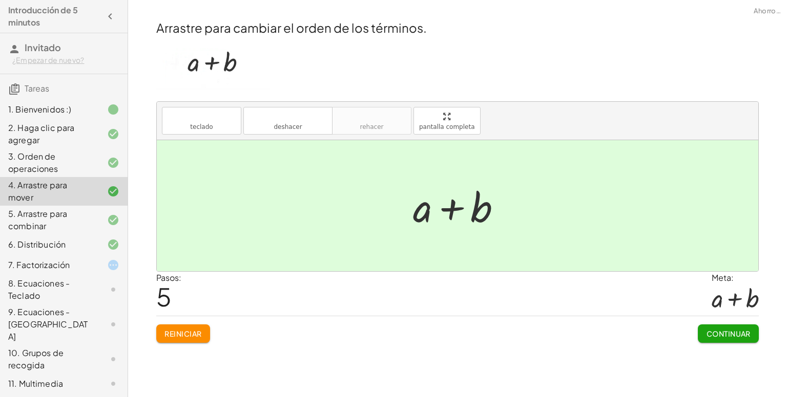
click at [721, 327] on button "Continuar" at bounding box center [728, 334] width 61 height 18
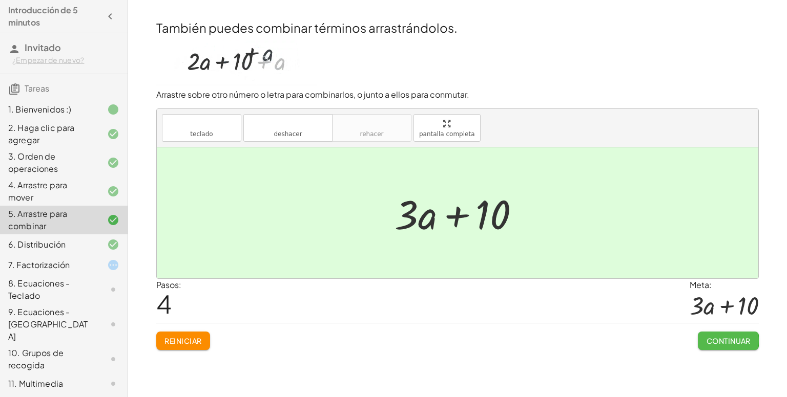
click at [719, 341] on font "Continuar" at bounding box center [728, 341] width 44 height 9
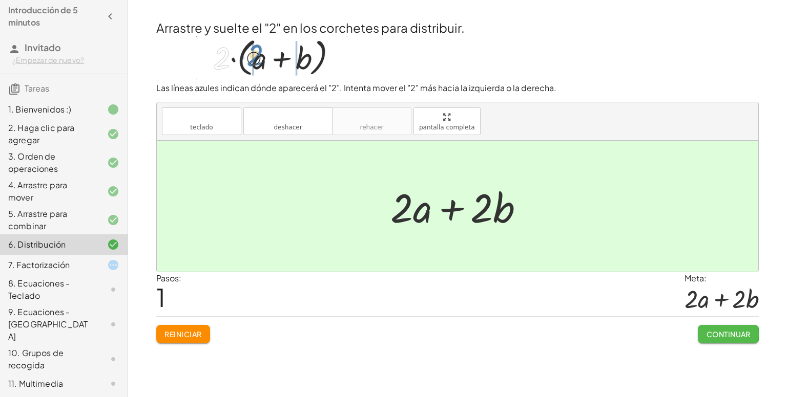
click at [713, 330] on font "Continuar" at bounding box center [728, 334] width 44 height 9
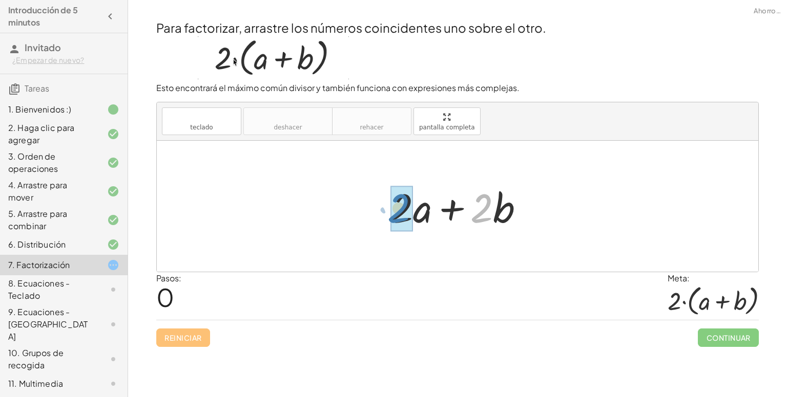
drag, startPoint x: 475, startPoint y: 214, endPoint x: 494, endPoint y: 222, distance: 20.5
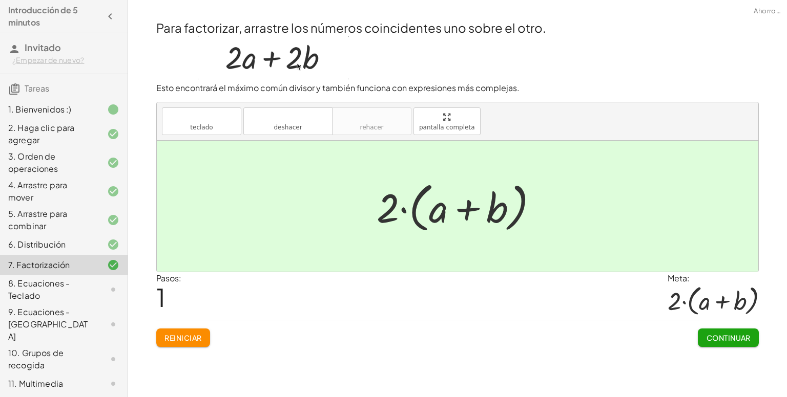
click at [720, 338] on font "Continuar" at bounding box center [728, 337] width 44 height 9
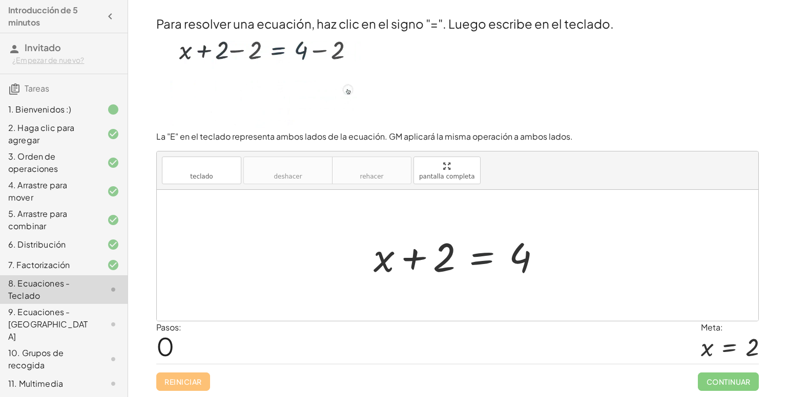
click at [480, 261] on div at bounding box center [461, 255] width 186 height 53
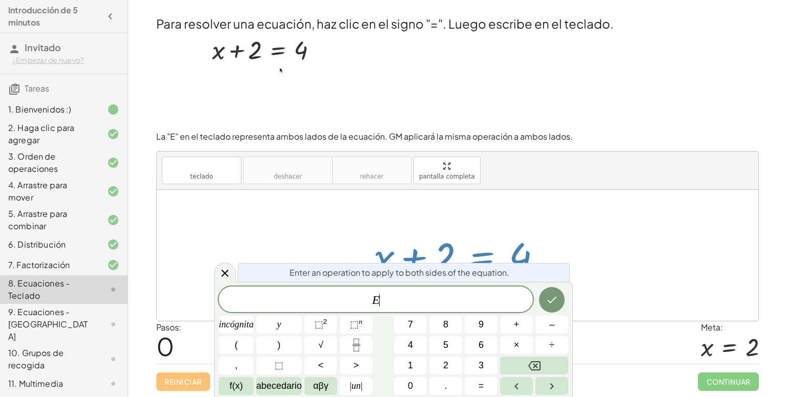
click at [480, 261] on div at bounding box center [461, 255] width 186 height 53
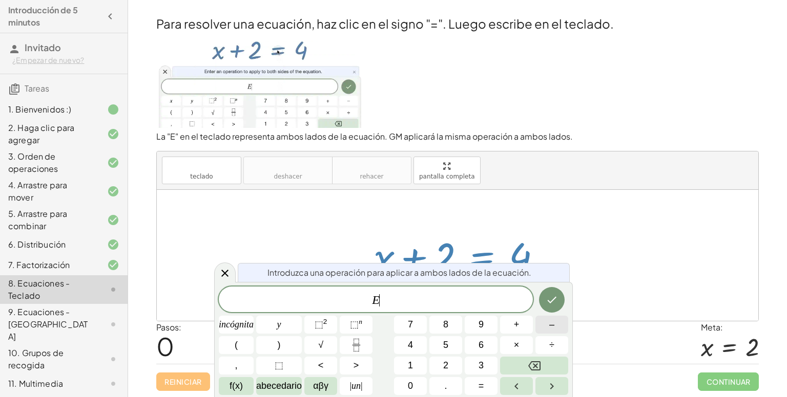
click at [542, 324] on button "–" at bounding box center [551, 325] width 33 height 18
click at [449, 361] on button "2" at bounding box center [445, 366] width 33 height 18
click at [548, 291] on button "Hecho" at bounding box center [552, 300] width 26 height 26
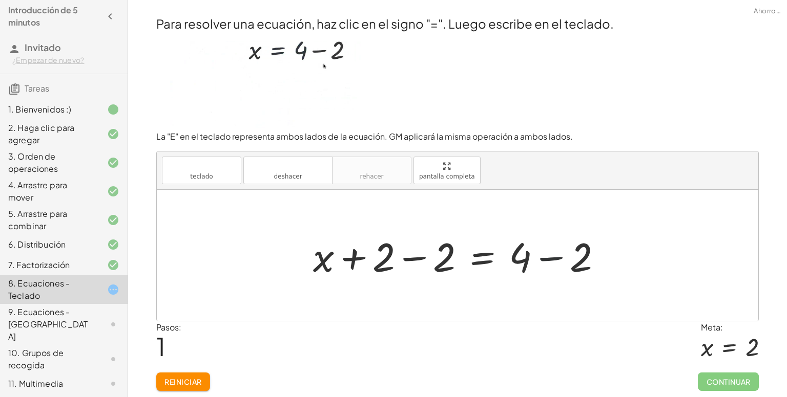
click at [548, 260] on div at bounding box center [461, 255] width 307 height 53
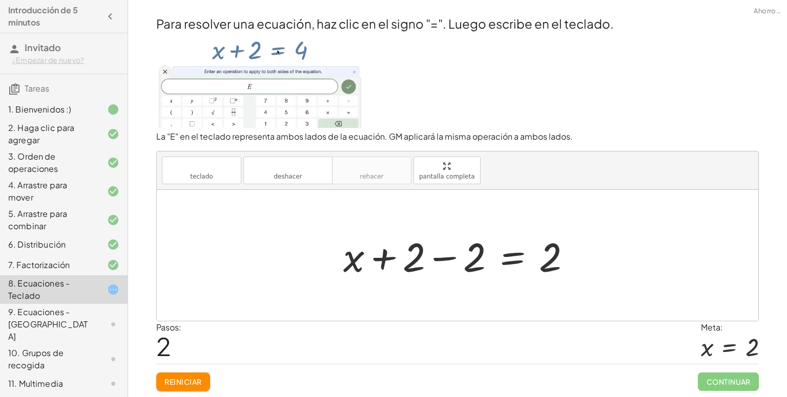
click at [438, 261] on div at bounding box center [461, 255] width 246 height 53
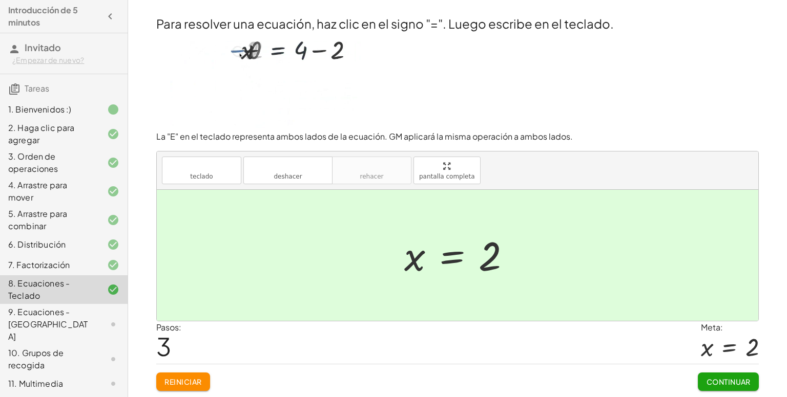
click at [709, 382] on font "Continuar" at bounding box center [728, 382] width 44 height 9
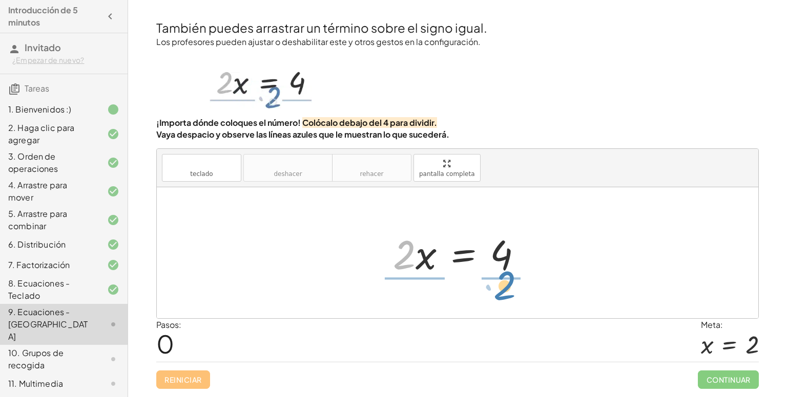
drag, startPoint x: 404, startPoint y: 263, endPoint x: 504, endPoint y: 294, distance: 105.1
click at [504, 294] on div "· 2 · 2 · x = 4" at bounding box center [457, 252] width 601 height 131
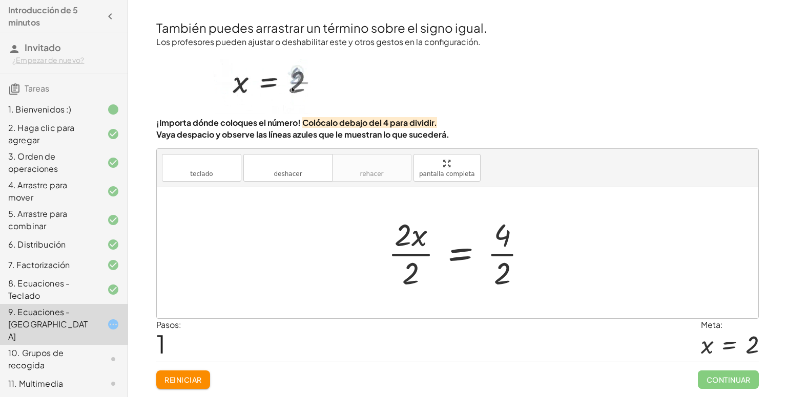
click at [406, 255] on div at bounding box center [462, 253] width 158 height 79
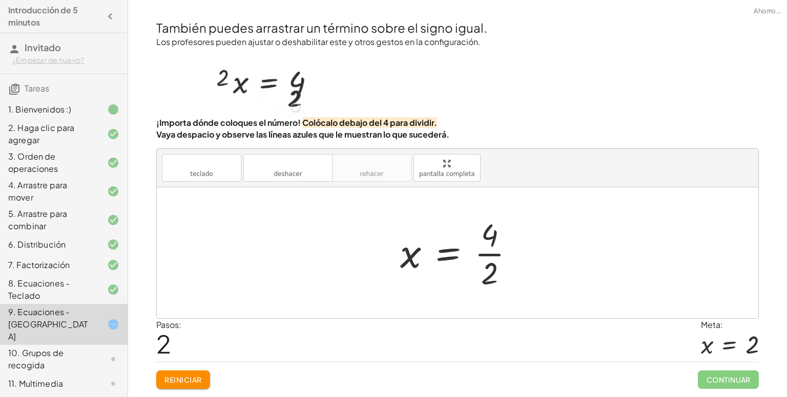
click at [490, 254] on div at bounding box center [461, 253] width 133 height 79
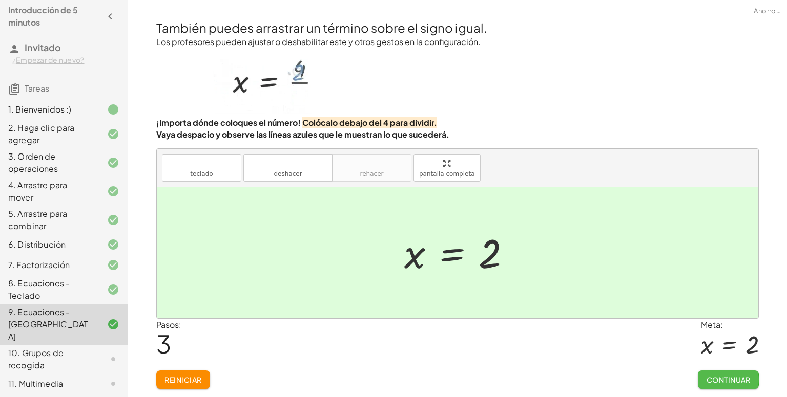
click at [721, 378] on font "Continuar" at bounding box center [728, 379] width 44 height 9
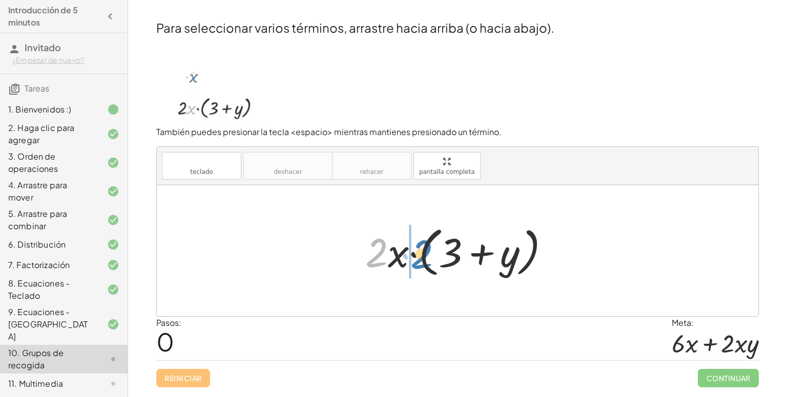
drag, startPoint x: 379, startPoint y: 256, endPoint x: 424, endPoint y: 258, distance: 45.1
click at [424, 258] on div at bounding box center [461, 251] width 203 height 59
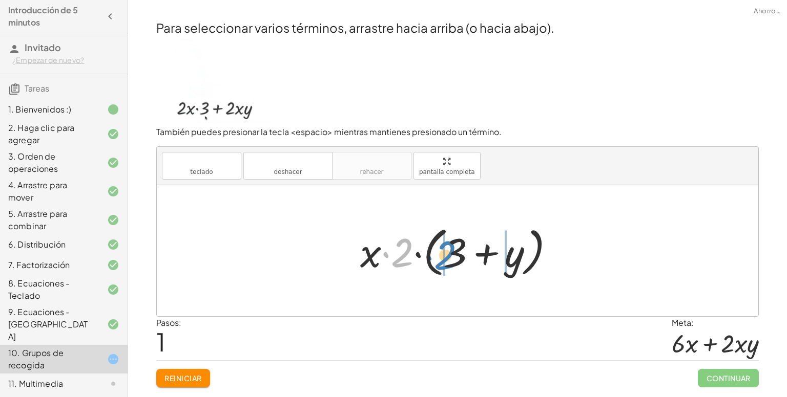
drag, startPoint x: 400, startPoint y: 257, endPoint x: 441, endPoint y: 259, distance: 41.1
click at [441, 259] on div at bounding box center [461, 251] width 213 height 59
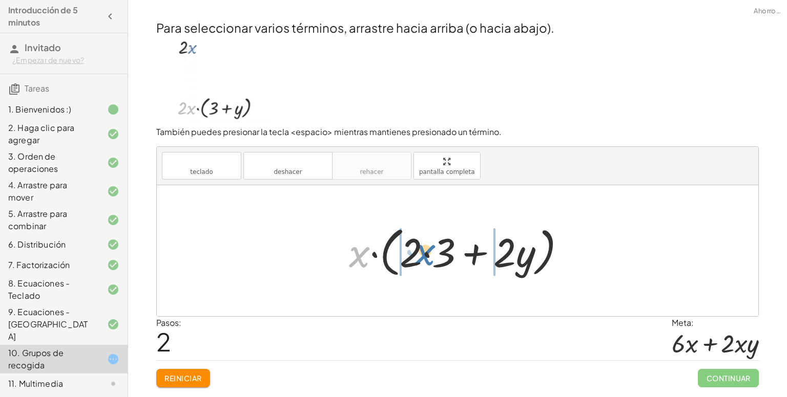
drag, startPoint x: 358, startPoint y: 264, endPoint x: 428, endPoint y: 263, distance: 70.2
click at [428, 263] on div at bounding box center [461, 251] width 235 height 59
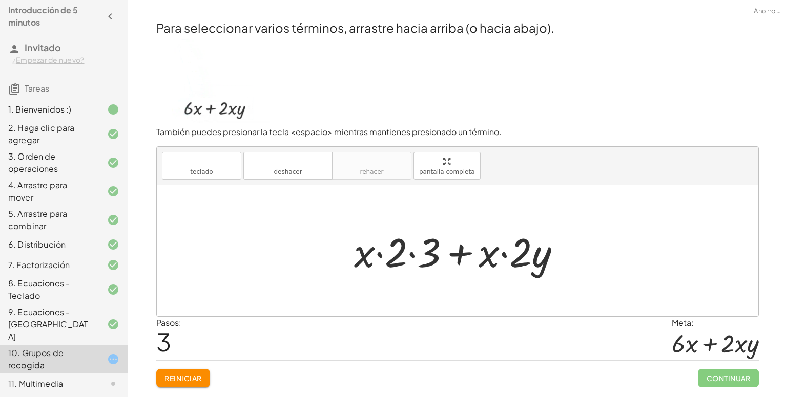
click at [410, 254] on div at bounding box center [461, 251] width 225 height 53
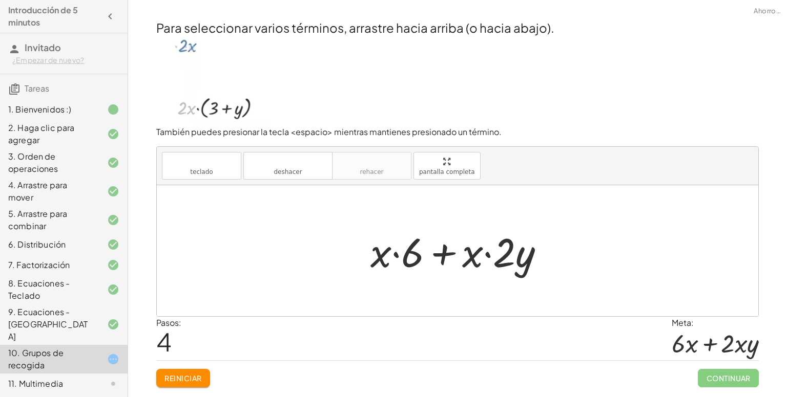
click at [486, 255] on div at bounding box center [461, 251] width 193 height 53
click at [395, 255] on div at bounding box center [461, 251] width 193 height 53
drag, startPoint x: 411, startPoint y: 260, endPoint x: 364, endPoint y: 259, distance: 47.1
click at [364, 259] on div "· 2 · x · ( + 3 + y ) · x · 2 · ( + 3 + y ) · x · ( + · 2 · 3 + · 2 · y ) + · x…" at bounding box center [457, 251] width 205 height 58
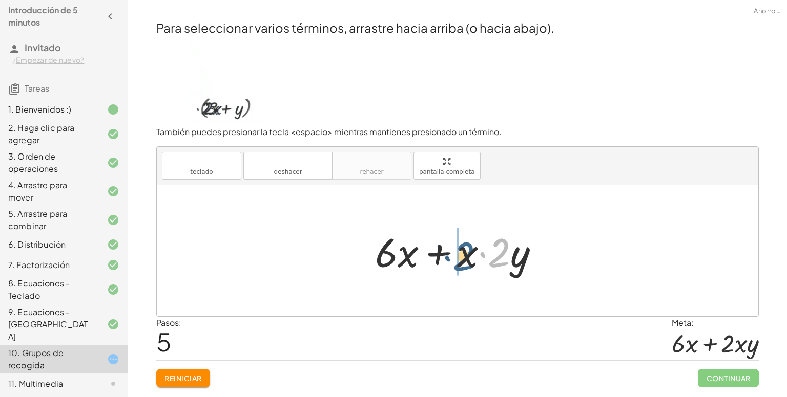
drag, startPoint x: 501, startPoint y: 254, endPoint x: 460, endPoint y: 258, distance: 41.2
click at [460, 258] on div at bounding box center [461, 251] width 183 height 53
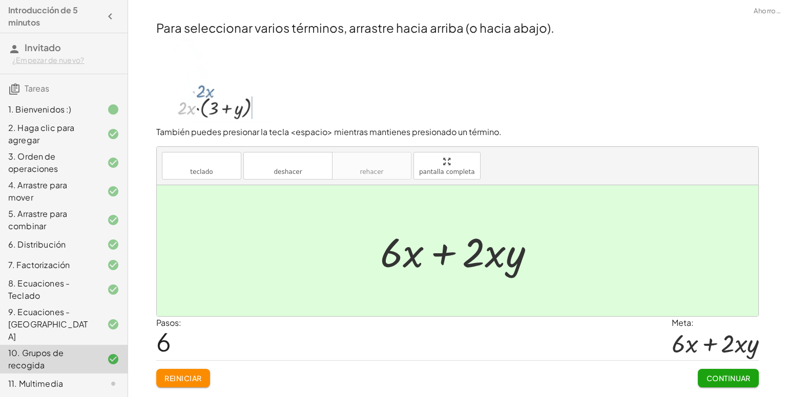
click at [719, 371] on button "Continuar" at bounding box center [728, 378] width 61 height 18
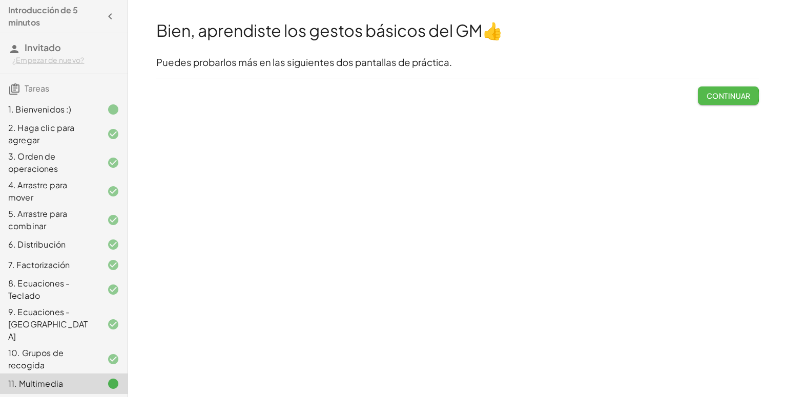
click at [733, 96] on font "Continuar" at bounding box center [728, 95] width 44 height 9
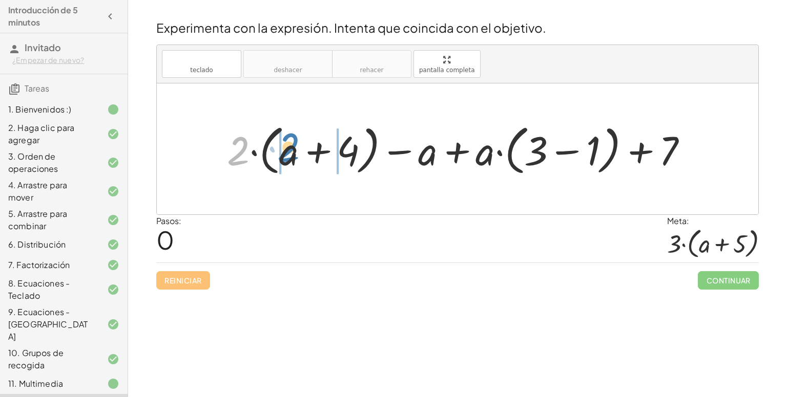
drag, startPoint x: 232, startPoint y: 157, endPoint x: 282, endPoint y: 154, distance: 50.8
click at [282, 154] on div at bounding box center [461, 149] width 479 height 59
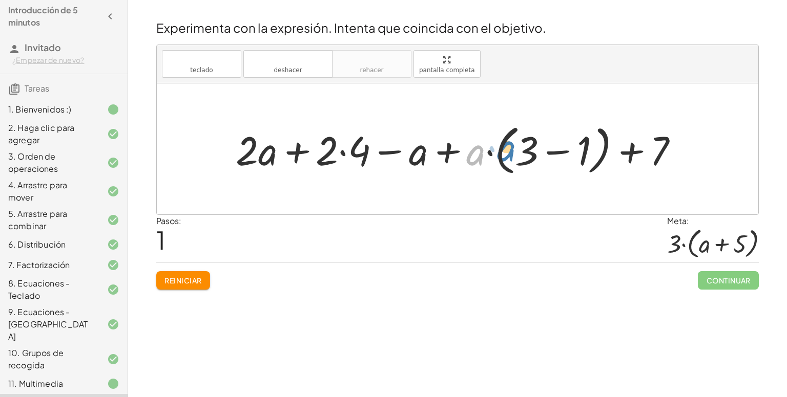
drag, startPoint x: 477, startPoint y: 154, endPoint x: 510, endPoint y: 149, distance: 33.2
click at [510, 149] on div at bounding box center [461, 149] width 461 height 59
drag, startPoint x: 473, startPoint y: 156, endPoint x: 522, endPoint y: 152, distance: 49.9
click at [522, 152] on div at bounding box center [461, 149] width 461 height 59
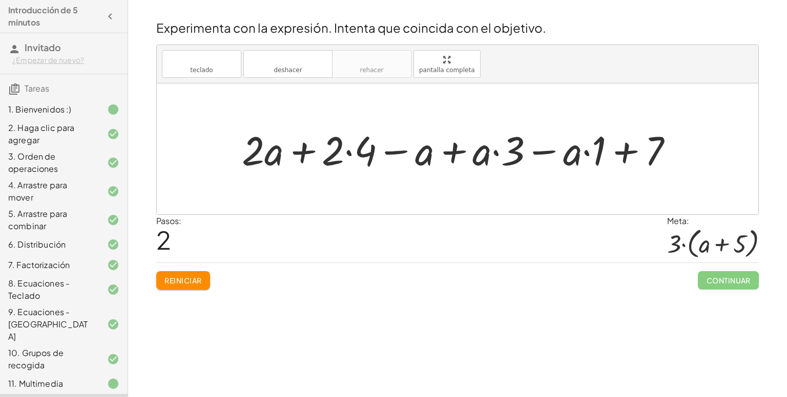
click at [454, 150] on div at bounding box center [461, 149] width 449 height 53
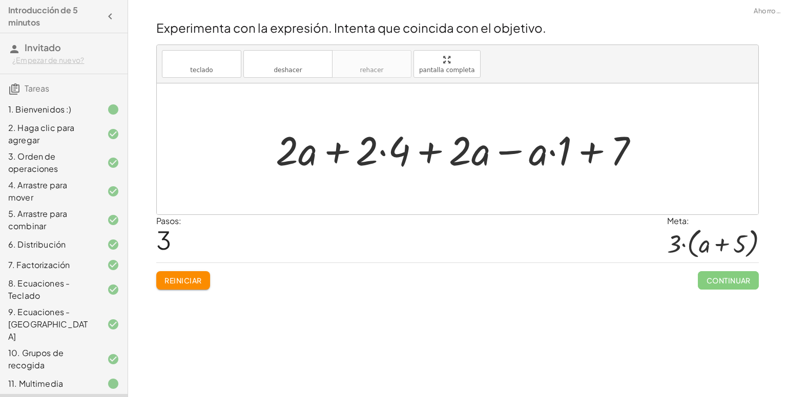
click at [502, 153] on div at bounding box center [461, 149] width 382 height 53
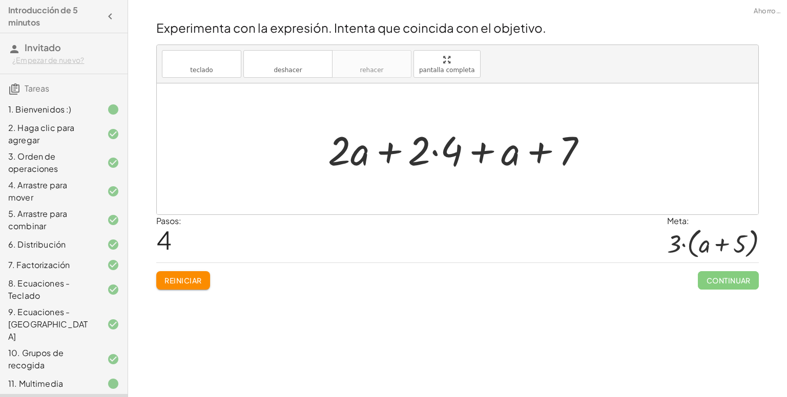
click at [434, 152] on div at bounding box center [462, 149] width 278 height 53
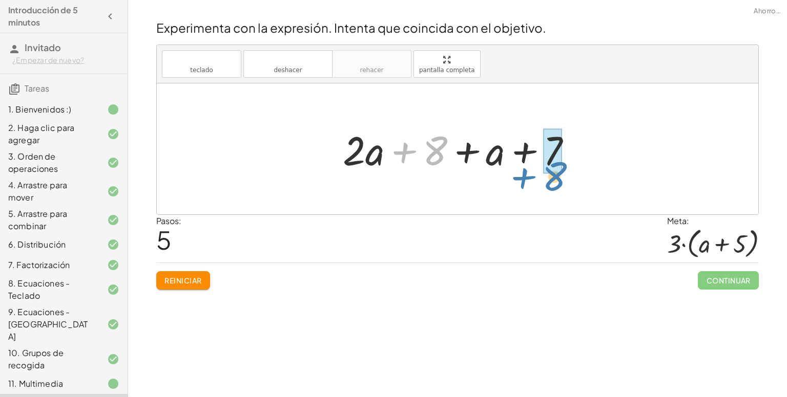
drag, startPoint x: 442, startPoint y: 154, endPoint x: 563, endPoint y: 163, distance: 122.2
click at [563, 163] on div at bounding box center [461, 149] width 247 height 53
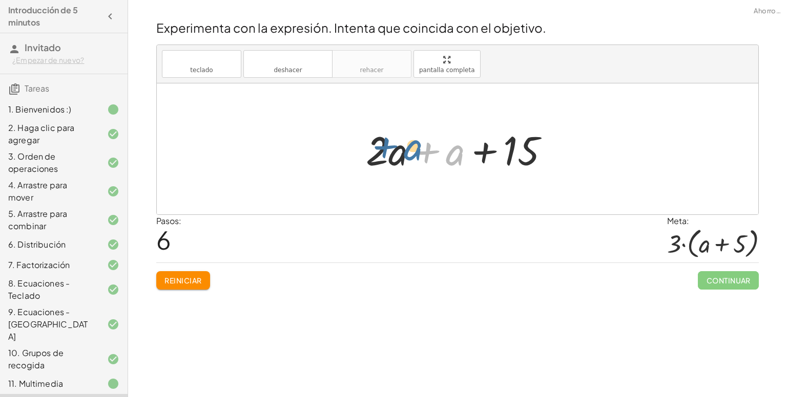
drag, startPoint x: 448, startPoint y: 163, endPoint x: 406, endPoint y: 159, distance: 42.7
click at [406, 159] on div at bounding box center [462, 149] width 202 height 53
click at [450, 155] on div at bounding box center [462, 149] width 202 height 53
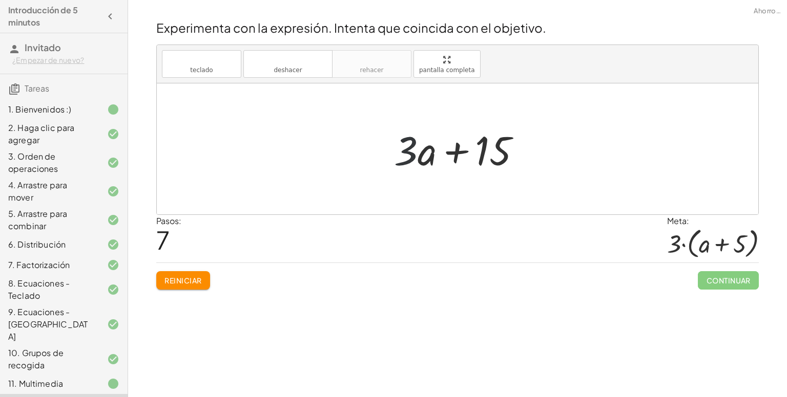
click at [416, 155] on div at bounding box center [461, 149] width 145 height 53
click at [486, 148] on div at bounding box center [461, 149] width 145 height 53
drag, startPoint x: 484, startPoint y: 152, endPoint x: 490, endPoint y: 145, distance: 9.8
click at [490, 145] on div at bounding box center [461, 149] width 145 height 53
drag, startPoint x: 405, startPoint y: 156, endPoint x: 381, endPoint y: 156, distance: 24.1
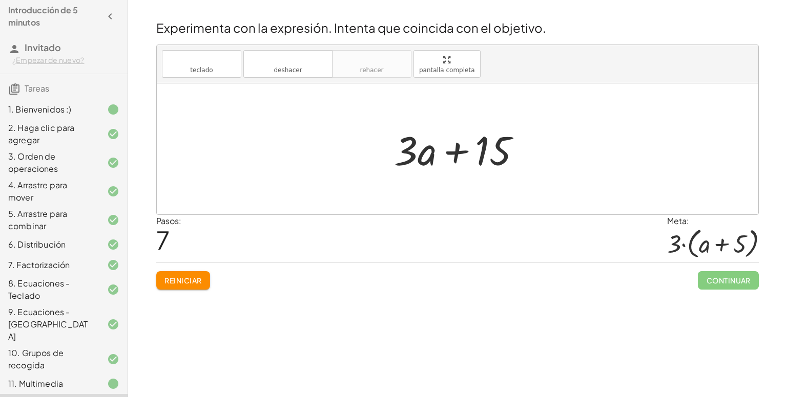
click at [482, 150] on div at bounding box center [461, 149] width 145 height 53
click at [502, 153] on div at bounding box center [461, 149] width 145 height 53
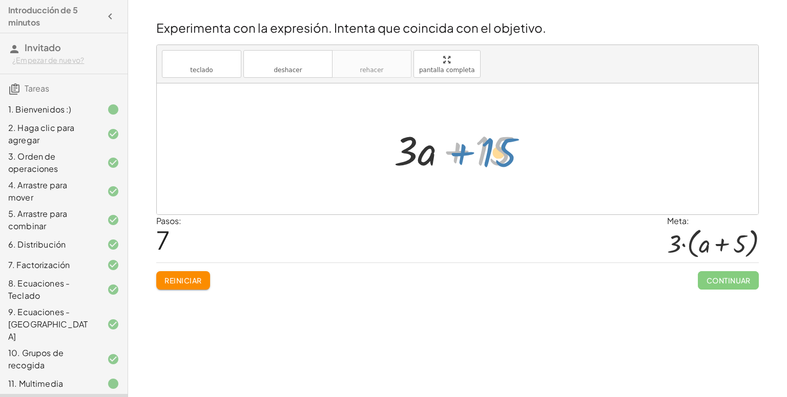
drag, startPoint x: 502, startPoint y: 153, endPoint x: 508, endPoint y: 155, distance: 6.3
click at [508, 155] on div at bounding box center [461, 149] width 145 height 53
click at [457, 151] on div at bounding box center [461, 149] width 145 height 53
click at [170, 277] on font "Reiniciar" at bounding box center [182, 280] width 37 height 9
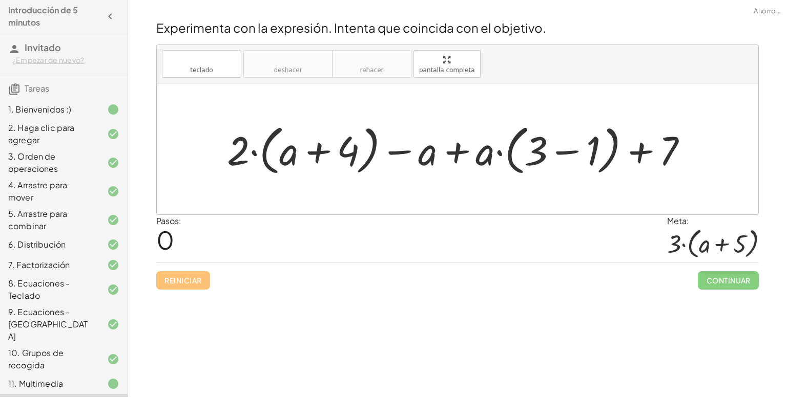
click at [255, 154] on div at bounding box center [461, 149] width 479 height 59
drag, startPoint x: 240, startPoint y: 152, endPoint x: 299, endPoint y: 153, distance: 58.4
click at [299, 153] on div at bounding box center [461, 149] width 479 height 59
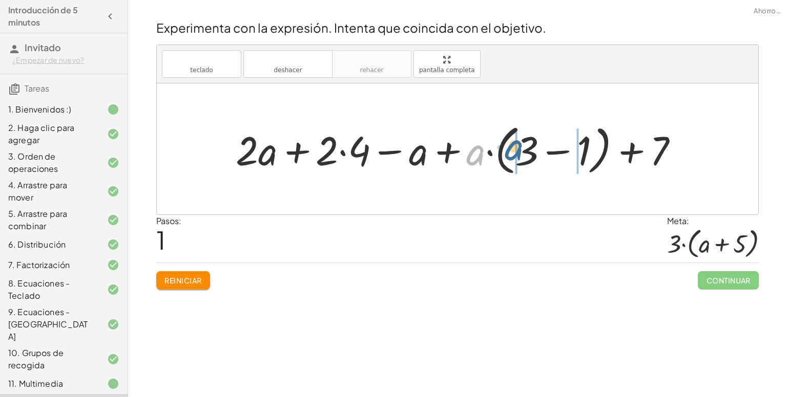
drag, startPoint x: 484, startPoint y: 156, endPoint x: 522, endPoint y: 150, distance: 39.3
click at [522, 150] on div at bounding box center [461, 149] width 461 height 59
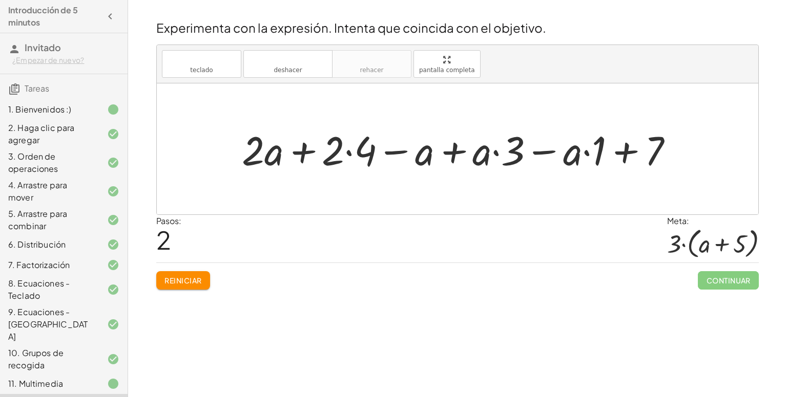
click at [450, 152] on div at bounding box center [461, 149] width 449 height 53
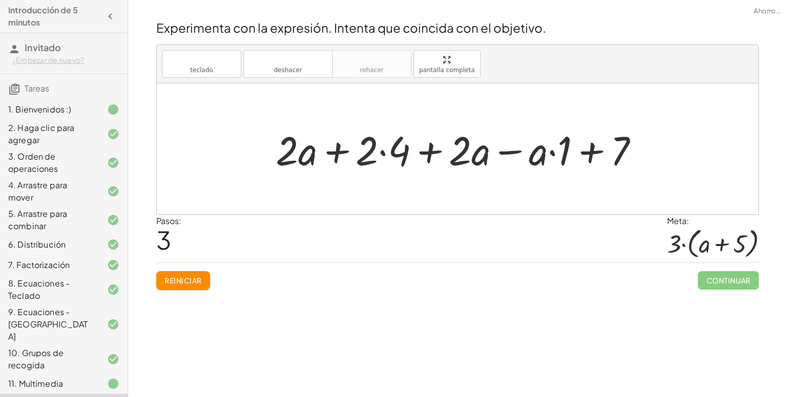
click at [510, 153] on div at bounding box center [461, 149] width 382 height 53
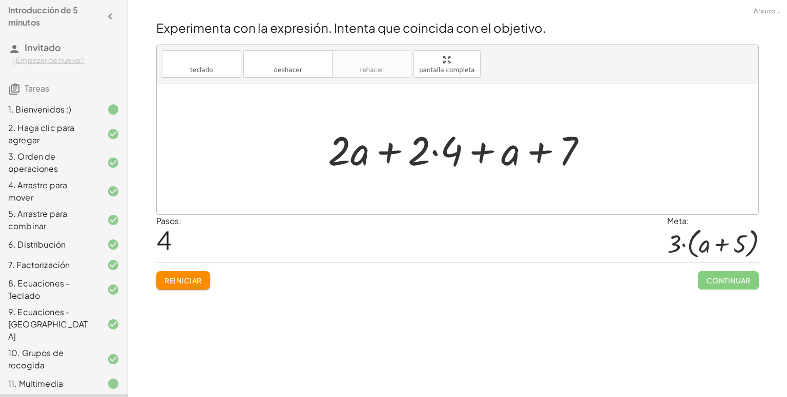
drag, startPoint x: 502, startPoint y: 157, endPoint x: 364, endPoint y: 166, distance: 138.1
drag, startPoint x: 364, startPoint y: 166, endPoint x: 446, endPoint y: 81, distance: 117.7
click at [446, 81] on div "teclado teclado deshacer deshacer rehacer rehacer pantalla completa" at bounding box center [457, 64] width 601 height 38
drag, startPoint x: 506, startPoint y: 156, endPoint x: 340, endPoint y: 156, distance: 166.0
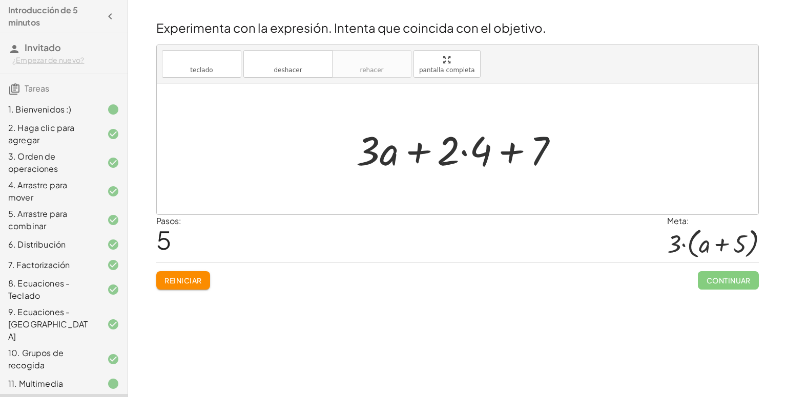
click at [538, 150] on div at bounding box center [461, 149] width 221 height 53
click at [466, 157] on div at bounding box center [461, 149] width 221 height 53
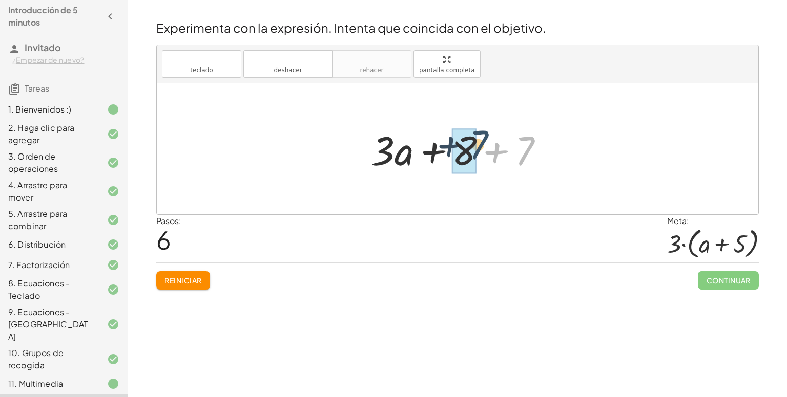
drag, startPoint x: 524, startPoint y: 152, endPoint x: 466, endPoint y: 148, distance: 58.6
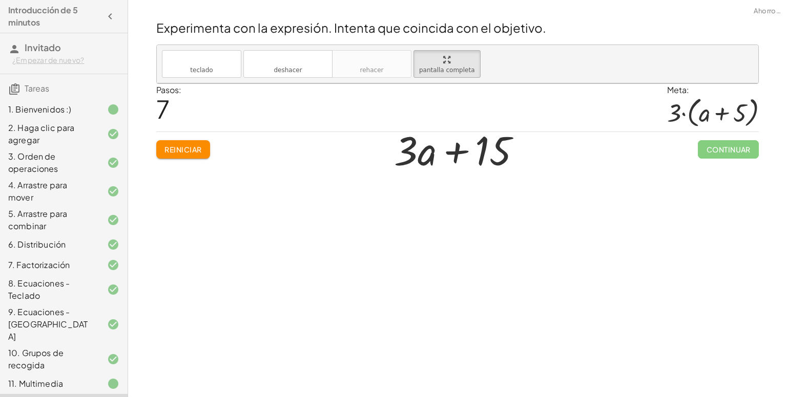
drag, startPoint x: 455, startPoint y: 60, endPoint x: 455, endPoint y: 105, distance: 44.6
click at [455, 83] on div "teclado teclado deshacer deshacer rehacer rehacer pantalla completa + · 2 · ( +…" at bounding box center [457, 64] width 601 height 38
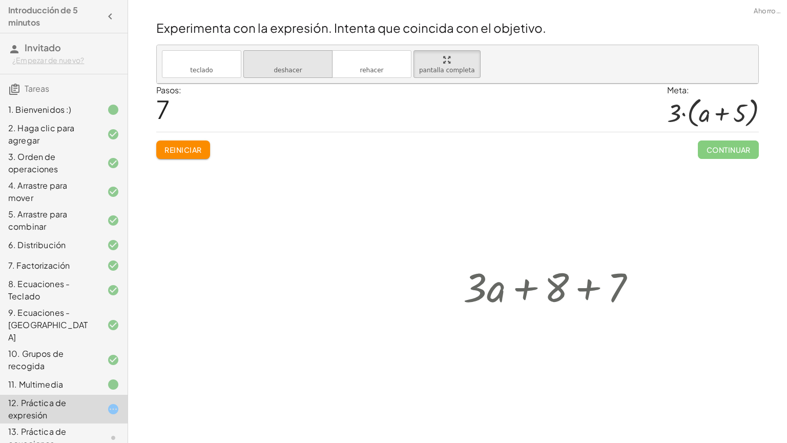
click at [249, 55] on font "deshacer" at bounding box center [288, 60] width 78 height 10
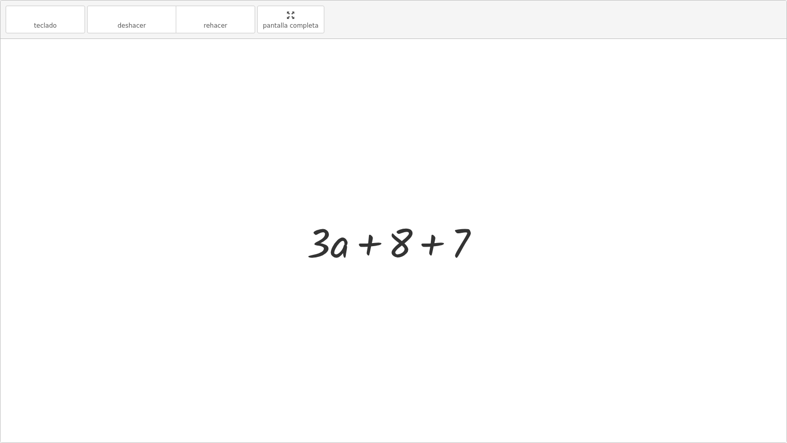
drag, startPoint x: 294, startPoint y: 18, endPoint x: 294, endPoint y: -26, distance: 44.6
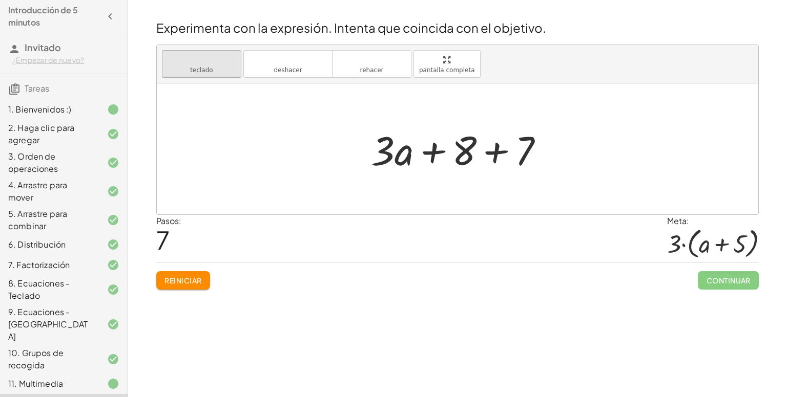
click at [195, 58] on font "teclado" at bounding box center [202, 60] width 68 height 10
click at [535, 157] on div at bounding box center [461, 149] width 191 height 53
click at [522, 156] on div at bounding box center [504, 152] width 57 height 46
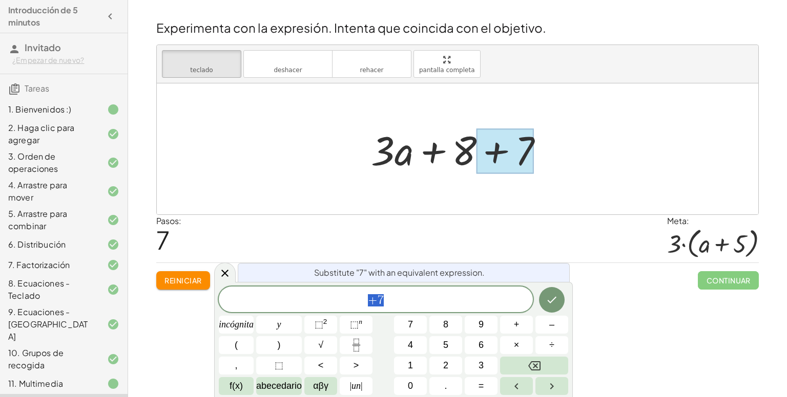
type textarea "**"
click at [509, 156] on div at bounding box center [504, 152] width 57 height 46
click at [547, 304] on icon "Hecho" at bounding box center [552, 300] width 12 height 12
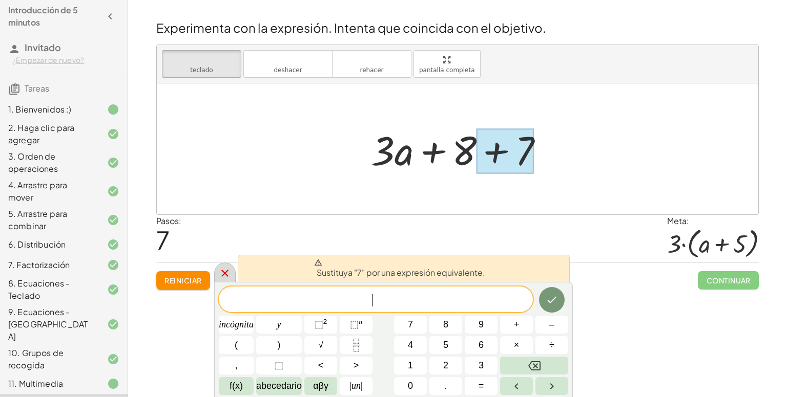
click at [219, 267] on icon at bounding box center [225, 273] width 12 height 12
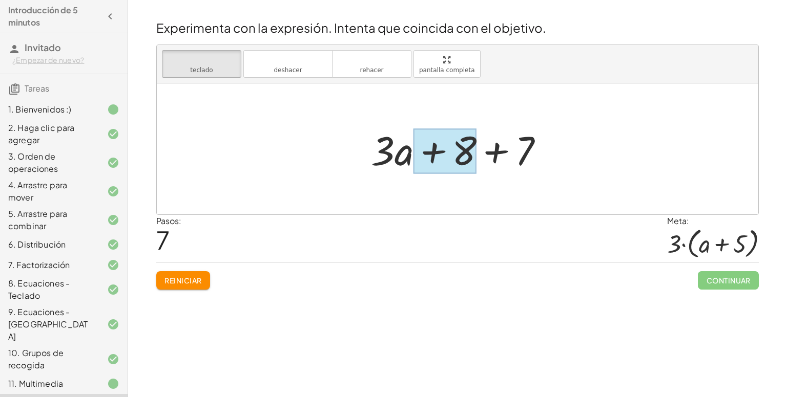
drag, startPoint x: 521, startPoint y: 158, endPoint x: 462, endPoint y: 166, distance: 59.4
click at [462, 166] on div at bounding box center [444, 152] width 63 height 46
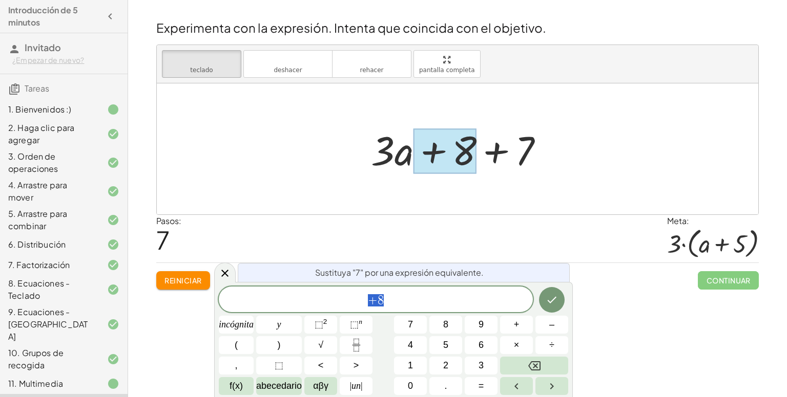
click at [462, 166] on div at bounding box center [444, 152] width 63 height 46
click at [370, 99] on div at bounding box center [457, 148] width 601 height 131
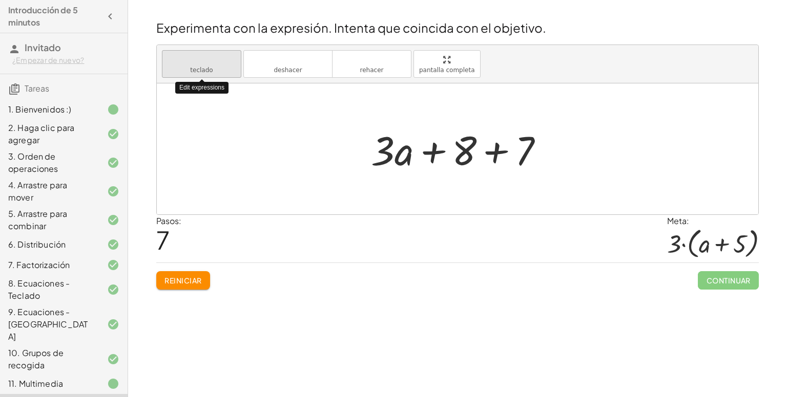
click at [201, 72] on font "teclado" at bounding box center [201, 70] width 23 height 7
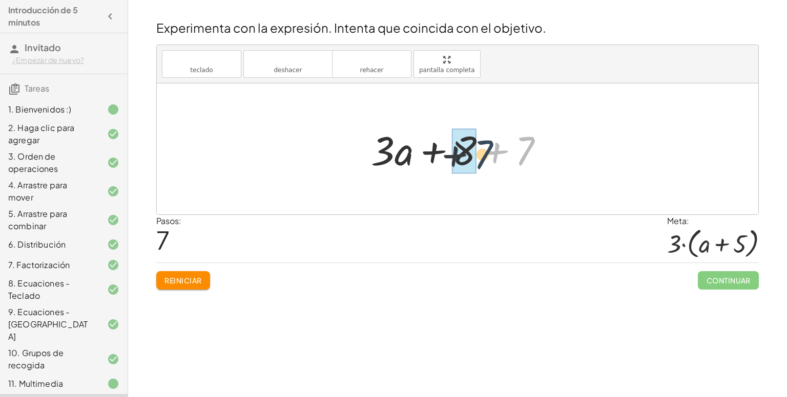
drag, startPoint x: 522, startPoint y: 160, endPoint x: 465, endPoint y: 164, distance: 58.1
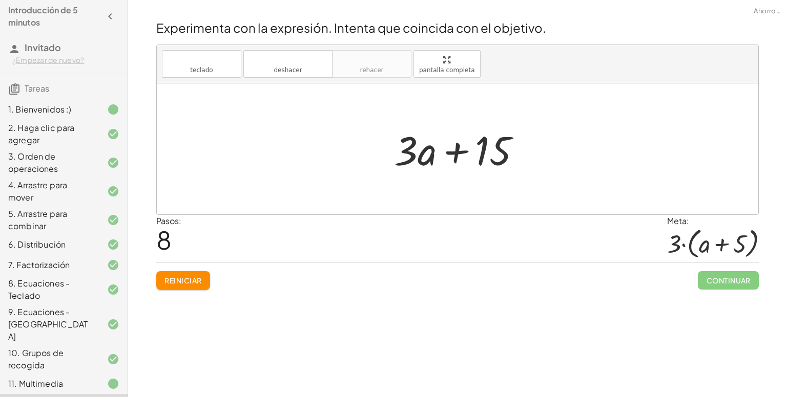
click at [490, 156] on div at bounding box center [461, 149] width 145 height 53
click at [204, 67] on font "teclado" at bounding box center [201, 70] width 23 height 7
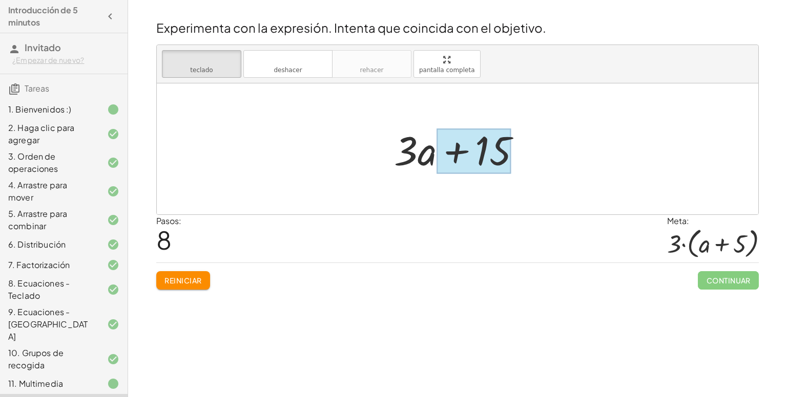
click at [492, 156] on div at bounding box center [473, 152] width 74 height 46
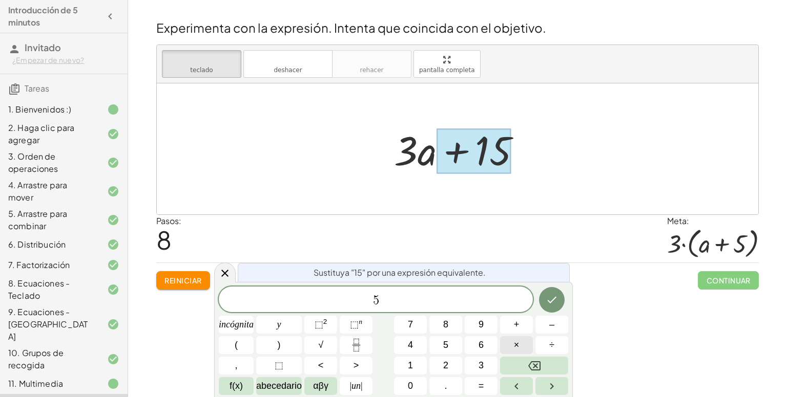
click at [516, 339] on span "×" at bounding box center [517, 346] width 6 height 14
click at [484, 360] on button "3" at bounding box center [481, 366] width 33 height 18
click at [559, 303] on button "Hecho" at bounding box center [552, 300] width 26 height 26
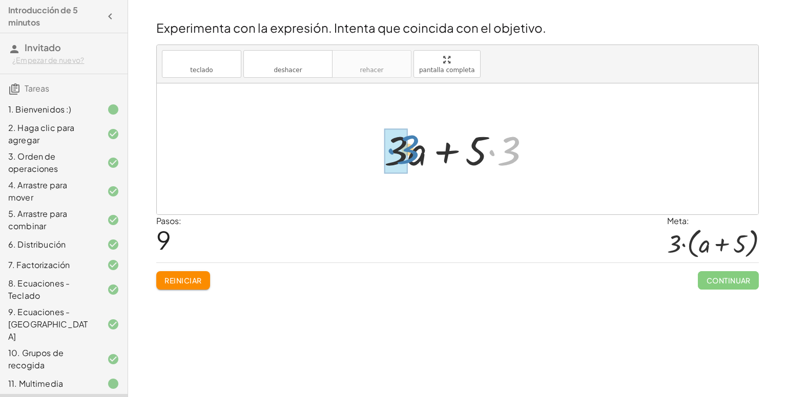
drag, startPoint x: 510, startPoint y: 161, endPoint x: 409, endPoint y: 160, distance: 101.4
click at [409, 160] on div at bounding box center [461, 149] width 164 height 53
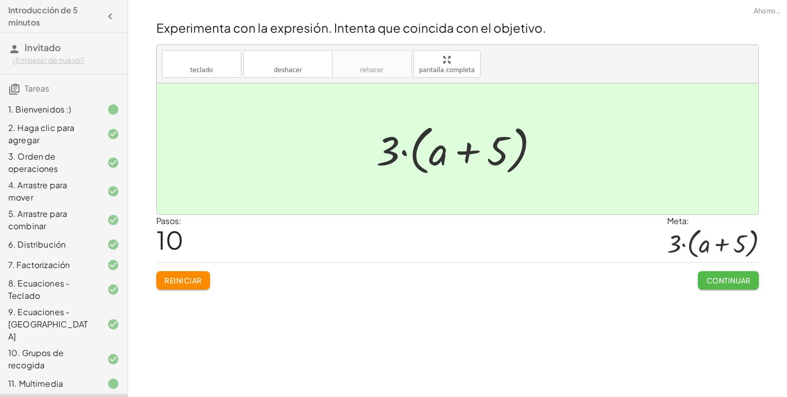
click at [723, 281] on font "Continuar" at bounding box center [728, 280] width 44 height 9
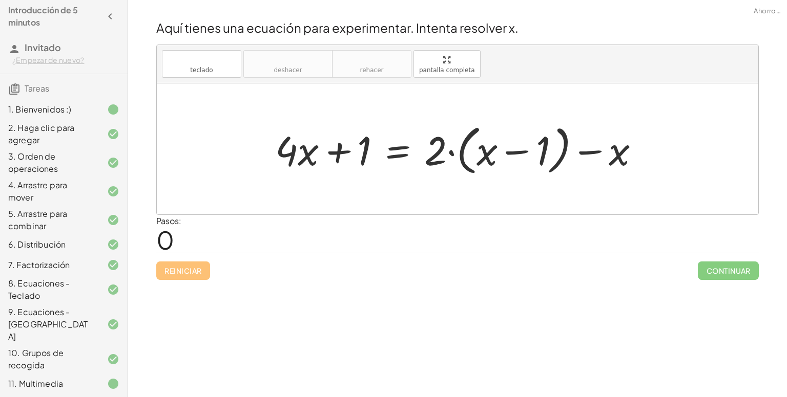
scroll to position [67, 0]
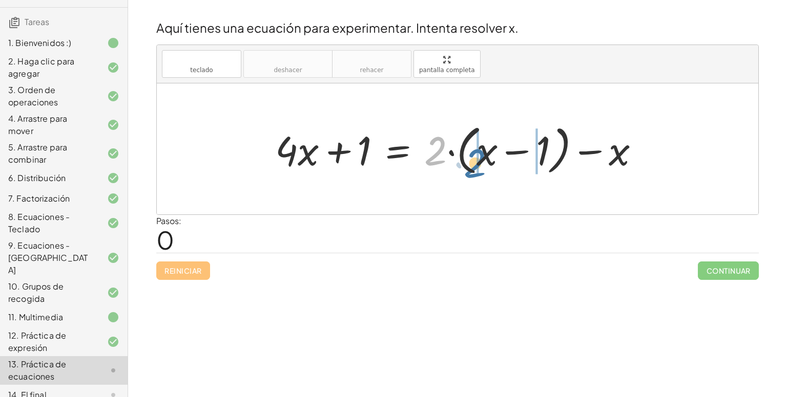
drag, startPoint x: 439, startPoint y: 148, endPoint x: 484, endPoint y: 156, distance: 45.3
click at [484, 156] on div at bounding box center [461, 149] width 383 height 59
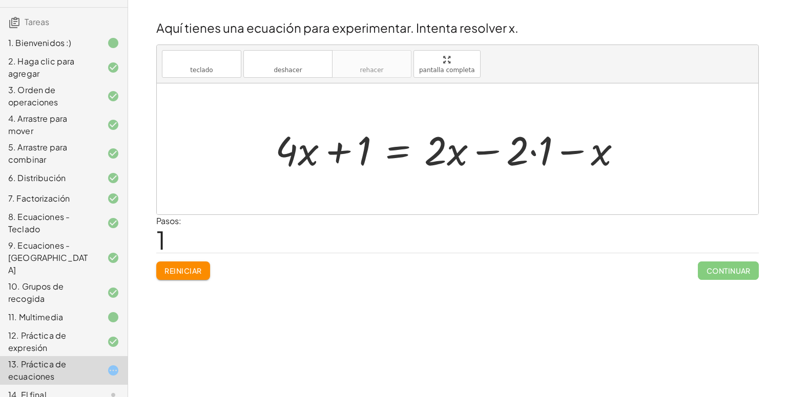
click at [533, 151] on div at bounding box center [452, 149] width 365 height 53
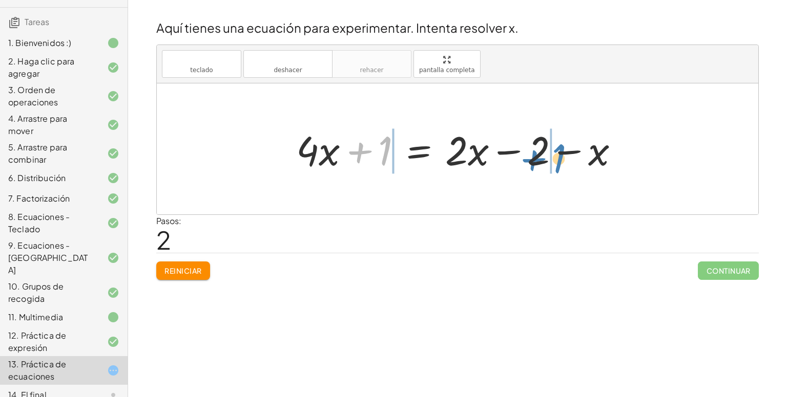
drag, startPoint x: 384, startPoint y: 154, endPoint x: 557, endPoint y: 161, distance: 173.8
click at [557, 161] on div at bounding box center [461, 149] width 341 height 53
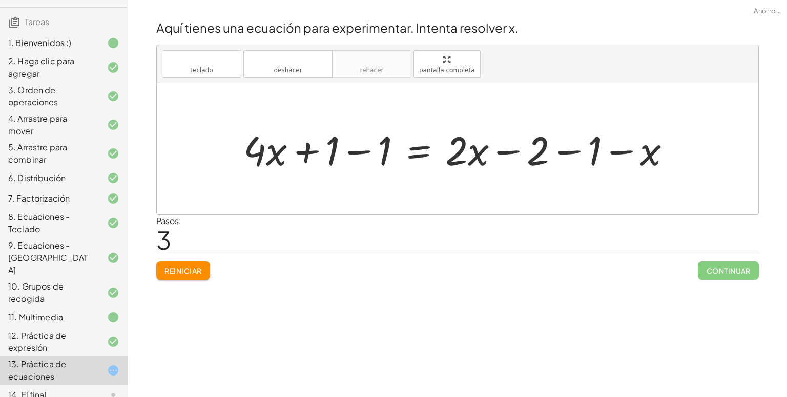
click at [565, 154] on div at bounding box center [461, 149] width 446 height 53
drag, startPoint x: 596, startPoint y: 153, endPoint x: 484, endPoint y: 164, distance: 112.2
click at [484, 164] on div at bounding box center [435, 149] width 394 height 53
click at [504, 151] on div at bounding box center [435, 149] width 394 height 53
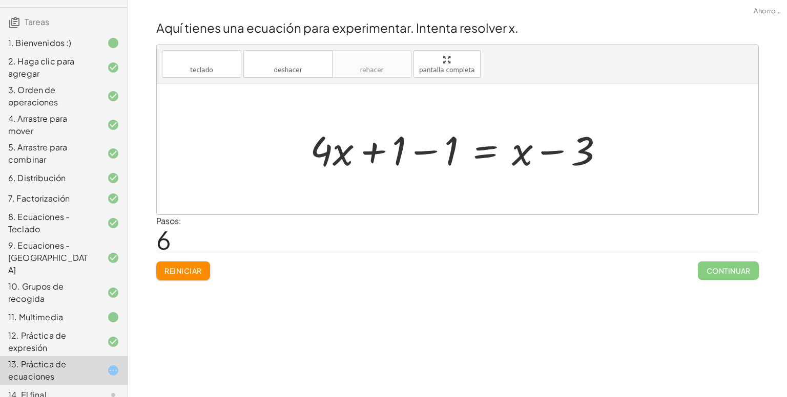
click at [419, 153] on div at bounding box center [461, 149] width 312 height 53
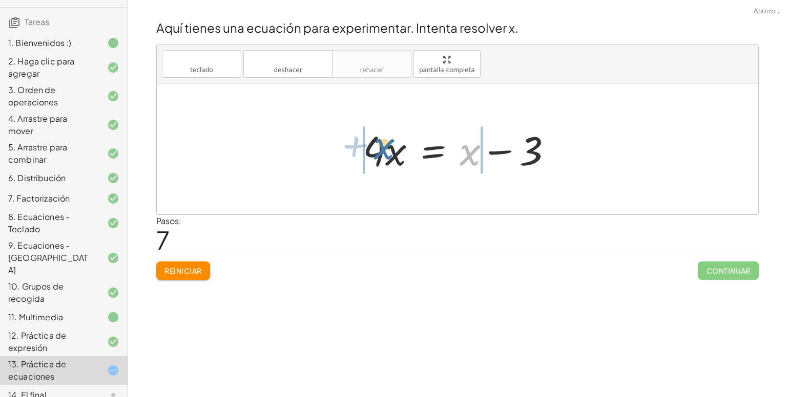
drag, startPoint x: 470, startPoint y: 157, endPoint x: 383, endPoint y: 152, distance: 86.7
click at [383, 152] on div at bounding box center [461, 149] width 207 height 53
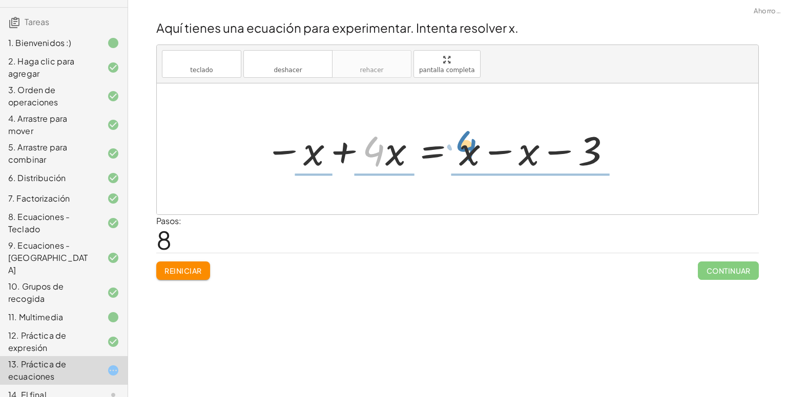
drag, startPoint x: 385, startPoint y: 156, endPoint x: 477, endPoint y: 149, distance: 92.5
click at [477, 149] on div at bounding box center [439, 149] width 358 height 53
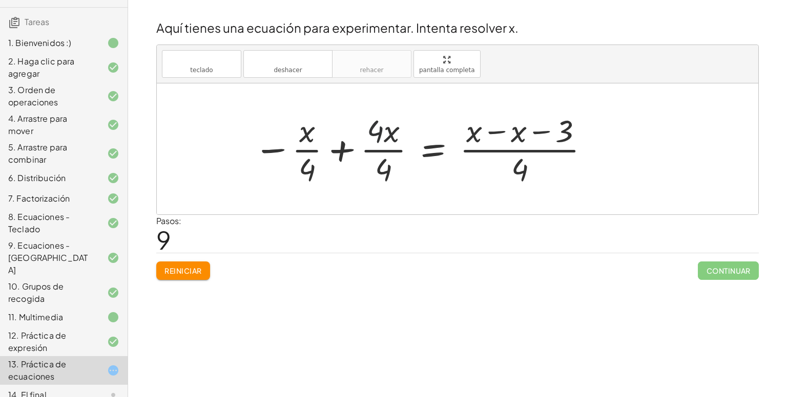
click at [376, 138] on div at bounding box center [421, 149] width 347 height 79
click at [378, 151] on div at bounding box center [421, 149] width 347 height 79
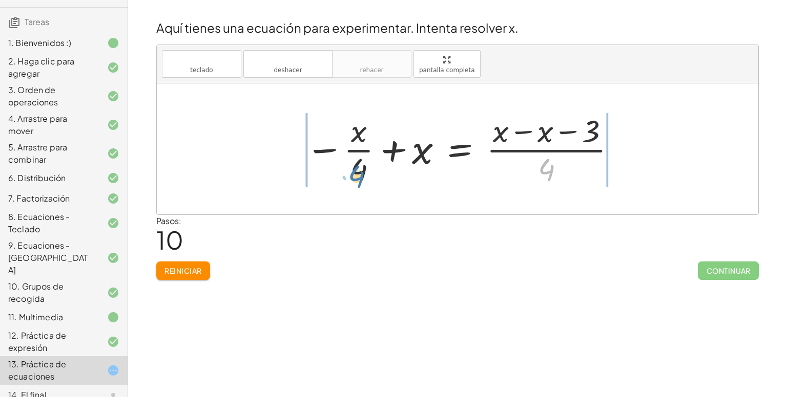
drag, startPoint x: 547, startPoint y: 166, endPoint x: 357, endPoint y: 173, distance: 190.2
click at [357, 173] on div at bounding box center [461, 149] width 322 height 79
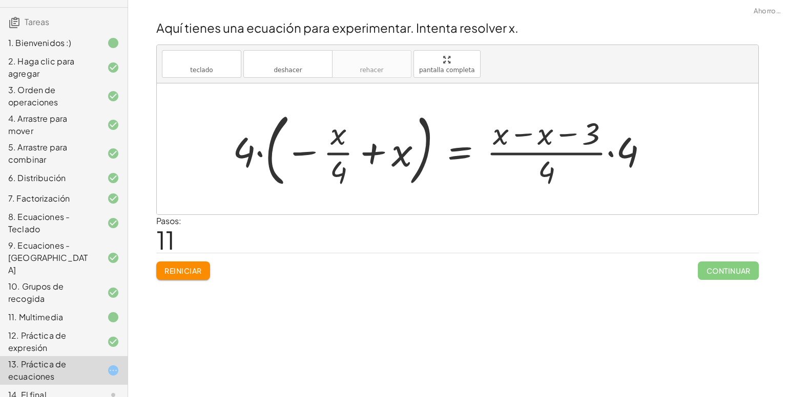
click at [187, 271] on font "Reiniciar" at bounding box center [182, 270] width 37 height 9
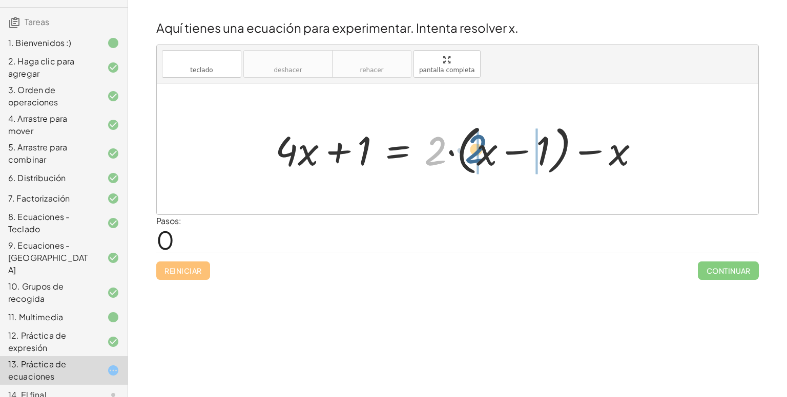
drag, startPoint x: 431, startPoint y: 157, endPoint x: 472, endPoint y: 155, distance: 40.5
click at [472, 155] on div at bounding box center [461, 149] width 383 height 59
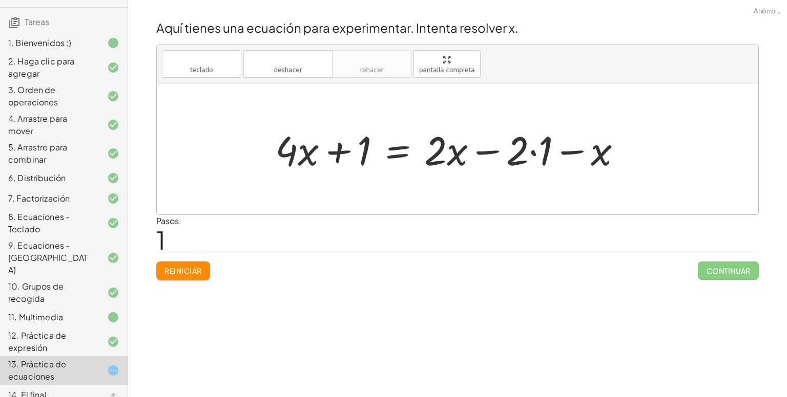
click at [531, 154] on div at bounding box center [452, 149] width 365 height 53
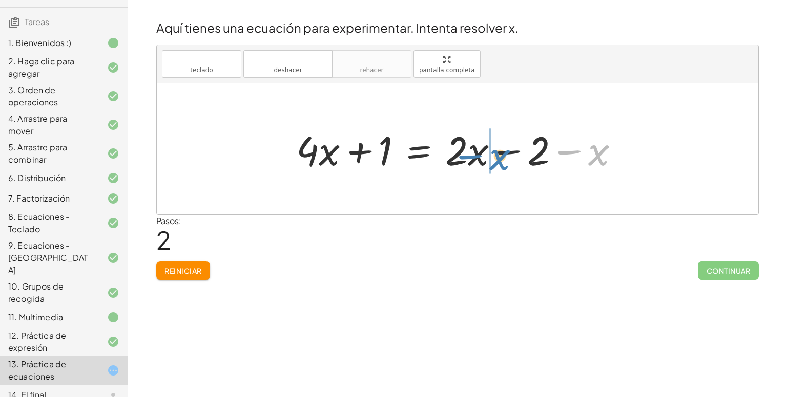
drag, startPoint x: 598, startPoint y: 154, endPoint x: 497, endPoint y: 159, distance: 101.0
click at [497, 159] on div at bounding box center [461, 149] width 341 height 53
click at [509, 153] on div at bounding box center [461, 149] width 341 height 53
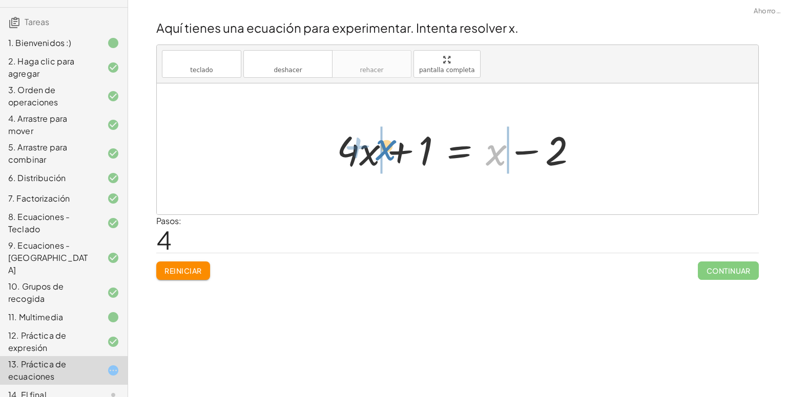
drag, startPoint x: 494, startPoint y: 157, endPoint x: 384, endPoint y: 152, distance: 110.2
click at [384, 152] on div at bounding box center [460, 149] width 259 height 53
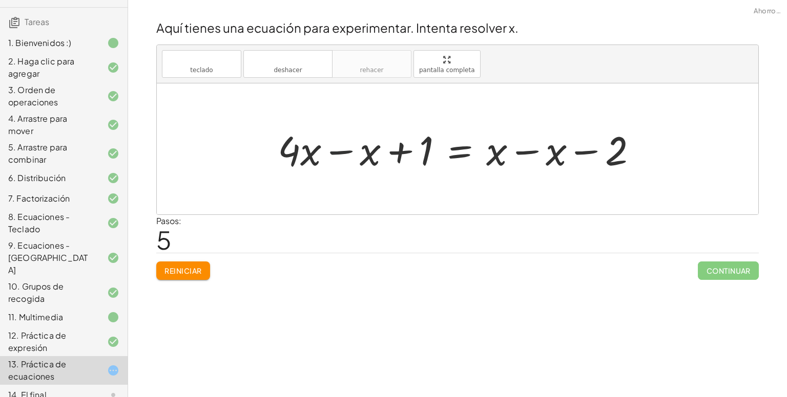
click at [343, 150] on div at bounding box center [462, 149] width 378 height 53
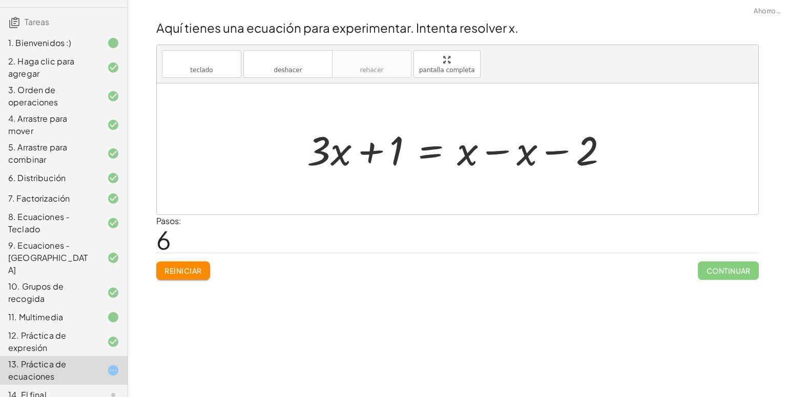
click at [496, 152] on div at bounding box center [461, 149] width 319 height 53
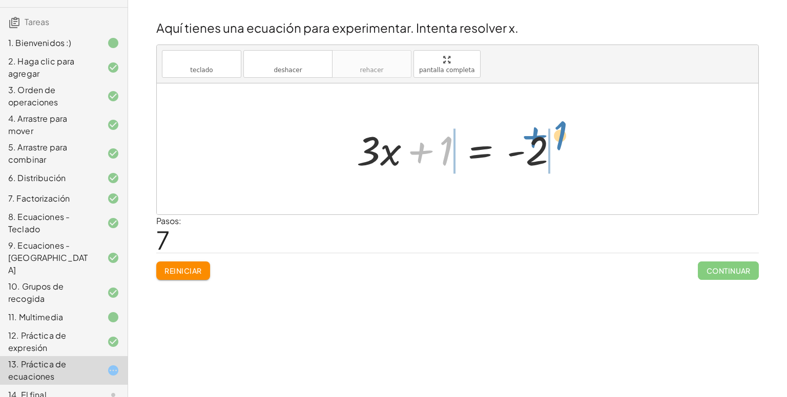
drag, startPoint x: 447, startPoint y: 156, endPoint x: 563, endPoint y: 140, distance: 117.9
click at [563, 140] on div at bounding box center [461, 149] width 220 height 53
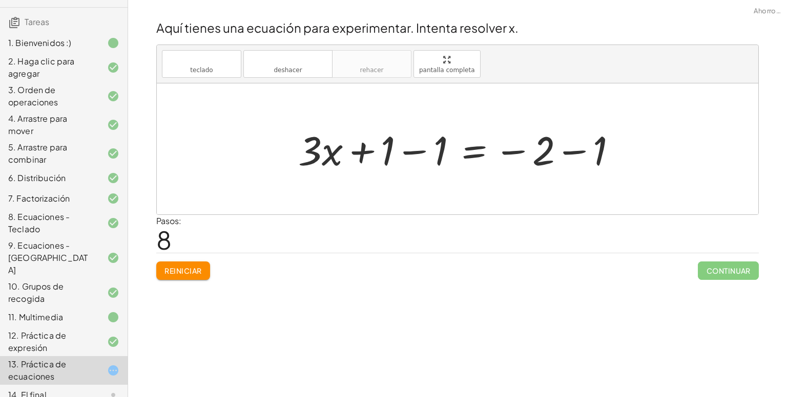
click at [417, 153] on div at bounding box center [461, 149] width 337 height 53
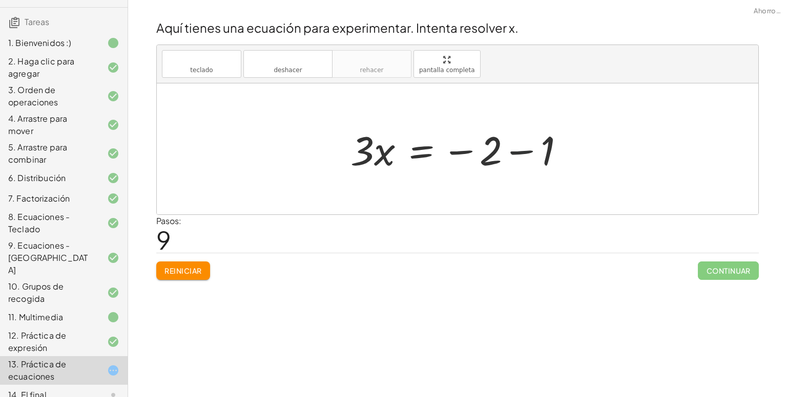
click at [516, 153] on div at bounding box center [461, 149] width 232 height 53
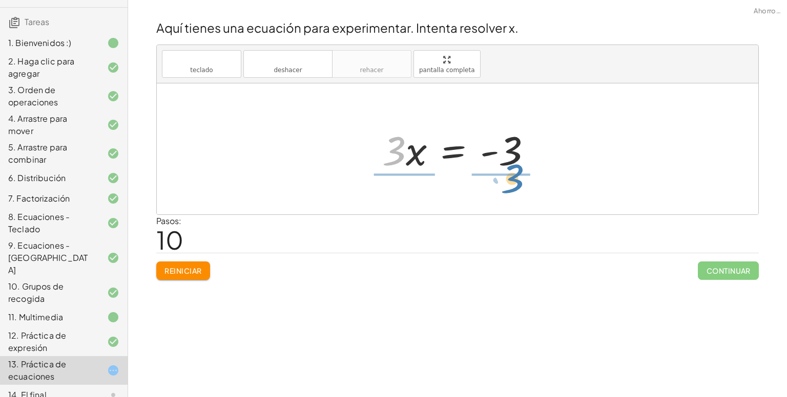
drag, startPoint x: 396, startPoint y: 159, endPoint x: 514, endPoint y: 187, distance: 121.5
click at [514, 187] on div "+ · 4 · x + 1 = + · 2 · ( + x − 1 ) − x + · 4 · x + 1 = + · 2 · x − · 2 · 1 − x…" at bounding box center [457, 148] width 601 height 131
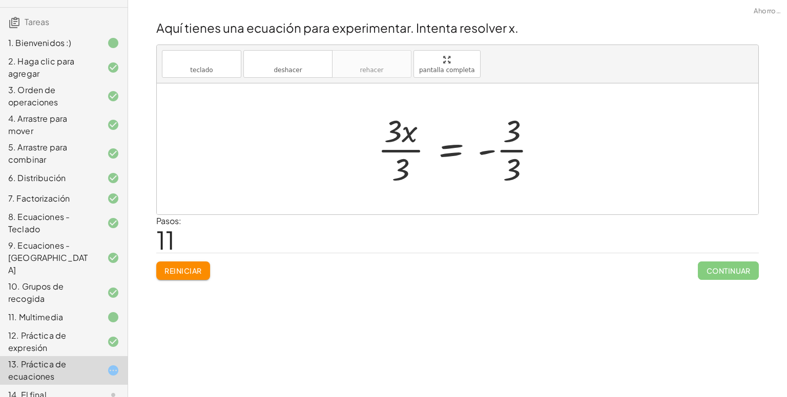
click at [514, 151] on div at bounding box center [461, 149] width 178 height 79
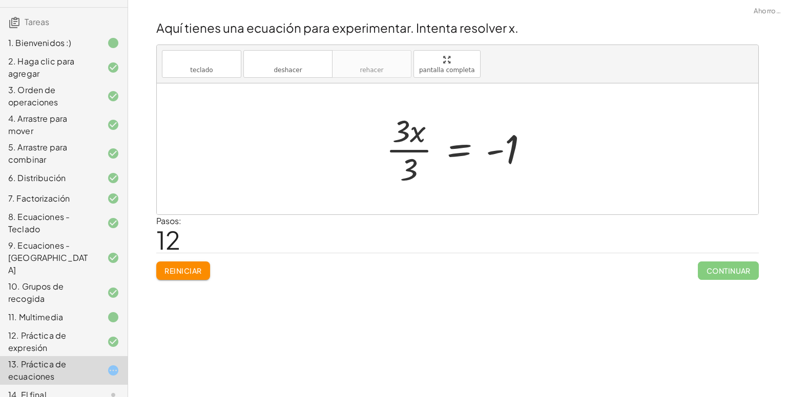
click at [409, 152] on div at bounding box center [461, 149] width 161 height 79
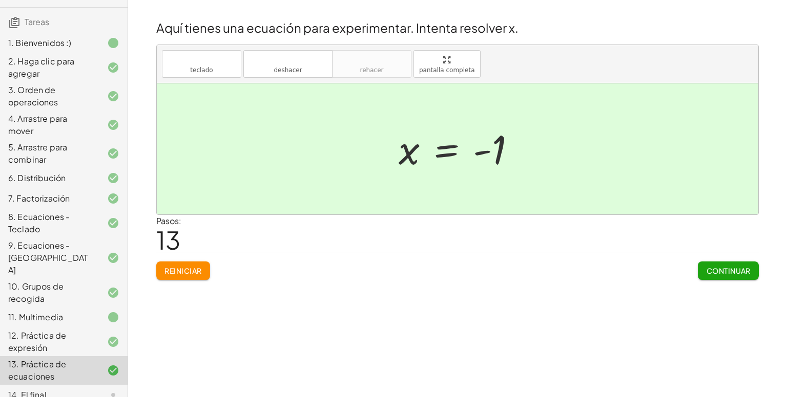
click at [739, 273] on font "Continuar" at bounding box center [728, 270] width 44 height 9
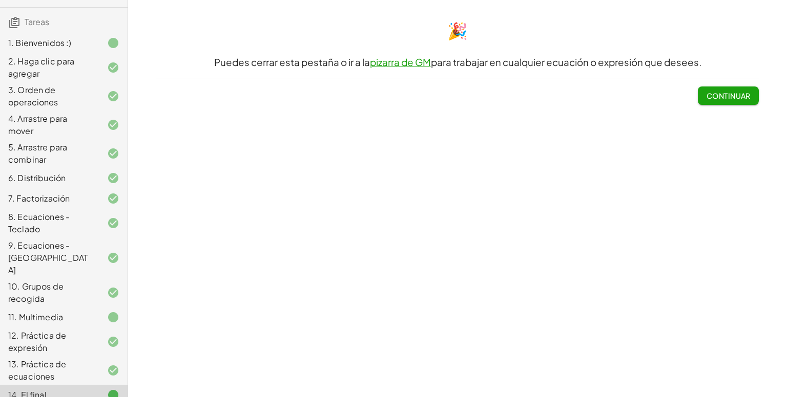
click at [728, 99] on font "Continuar" at bounding box center [728, 95] width 44 height 9
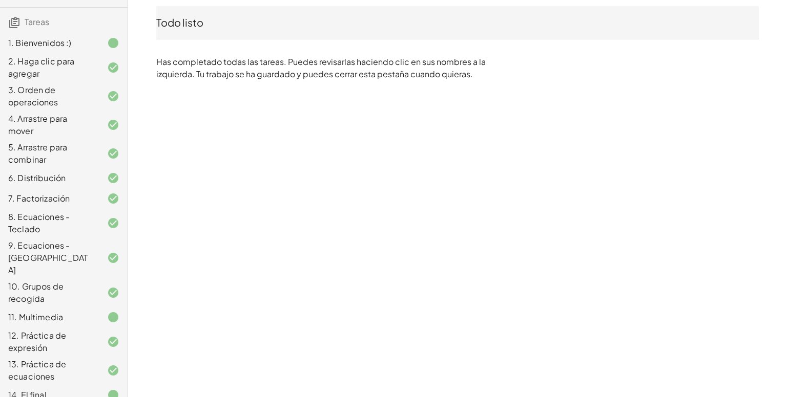
click at [226, 56] on font "Has completado todas las tareas. Puedes revisarlas haciendo clic en sus nombres…" at bounding box center [320, 67] width 329 height 23
click at [187, 24] on font "Todo listo" at bounding box center [179, 22] width 47 height 13
click at [248, 278] on div "Introducción de 5 minutos Invitado ¿Empezar de nuevo? Tareas 1. Bienvenidos :) …" at bounding box center [393, 198] width 787 height 397
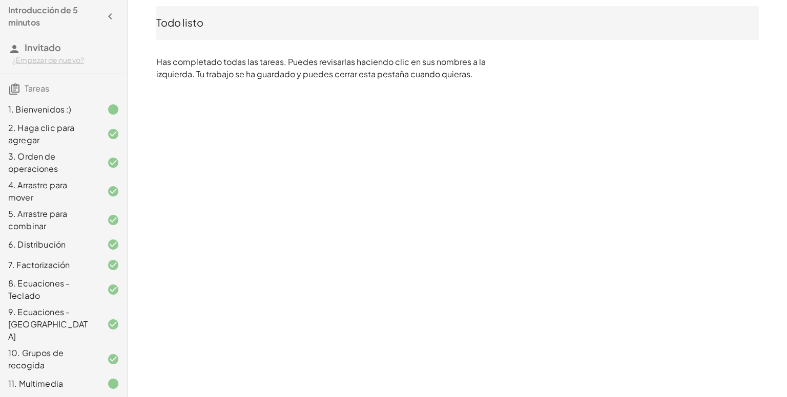
click at [36, 91] on font "Tareas" at bounding box center [37, 88] width 25 height 11
click at [104, 20] on icon "button" at bounding box center [110, 16] width 12 height 12
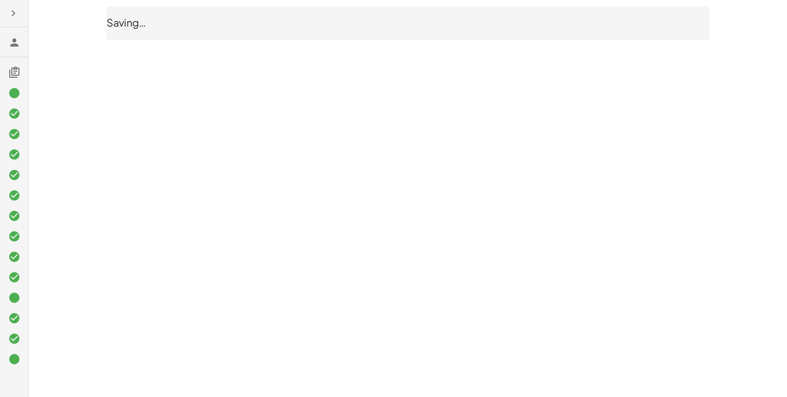
click at [12, 74] on icon at bounding box center [14, 72] width 12 height 12
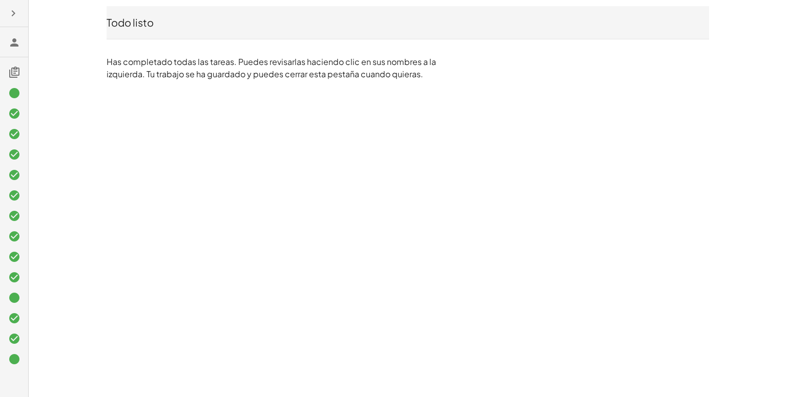
click at [13, 46] on icon at bounding box center [14, 42] width 12 height 12
click at [12, 15] on icon "button" at bounding box center [13, 13] width 12 height 12
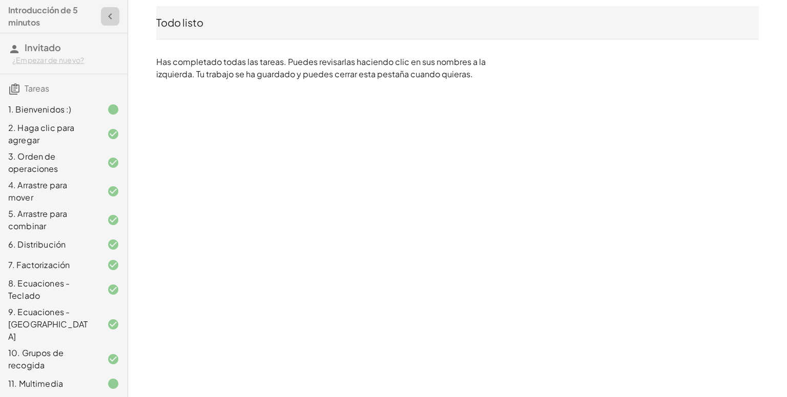
click at [104, 12] on icon "button" at bounding box center [110, 16] width 12 height 12
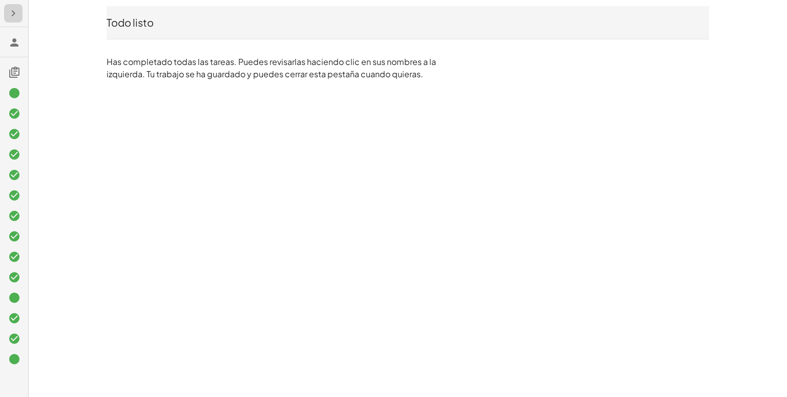
click at [14, 18] on icon "button" at bounding box center [13, 13] width 12 height 12
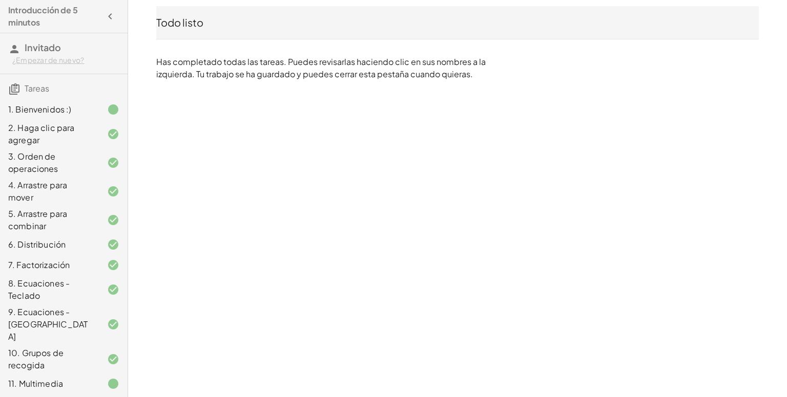
click at [37, 51] on font "Invitado" at bounding box center [43, 47] width 36 height 12
click at [104, 17] on icon "button" at bounding box center [110, 16] width 12 height 12
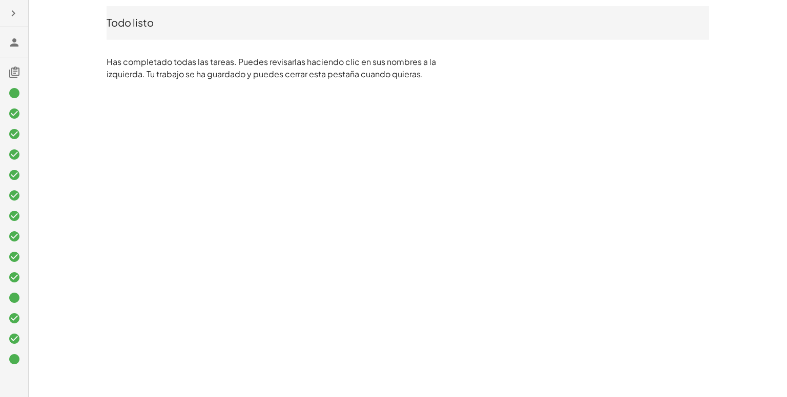
click at [13, 15] on icon "button" at bounding box center [13, 13] width 12 height 12
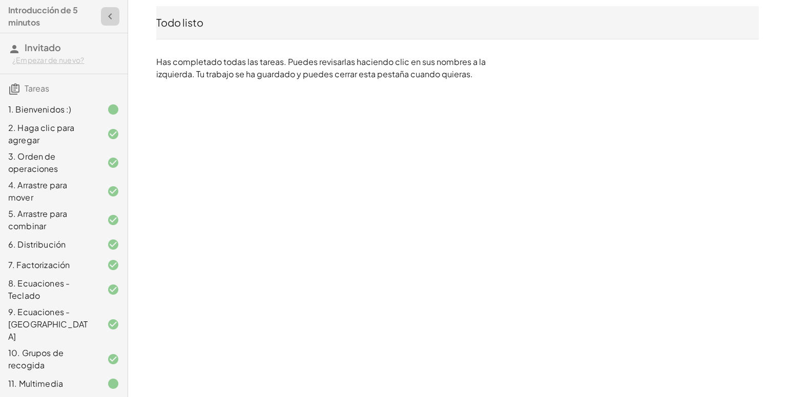
click at [104, 19] on icon "button" at bounding box center [110, 16] width 12 height 12
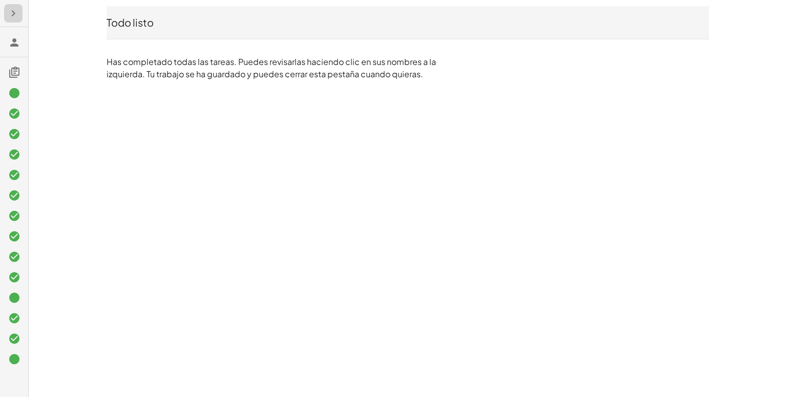
click at [15, 15] on icon "button" at bounding box center [13, 13] width 12 height 12
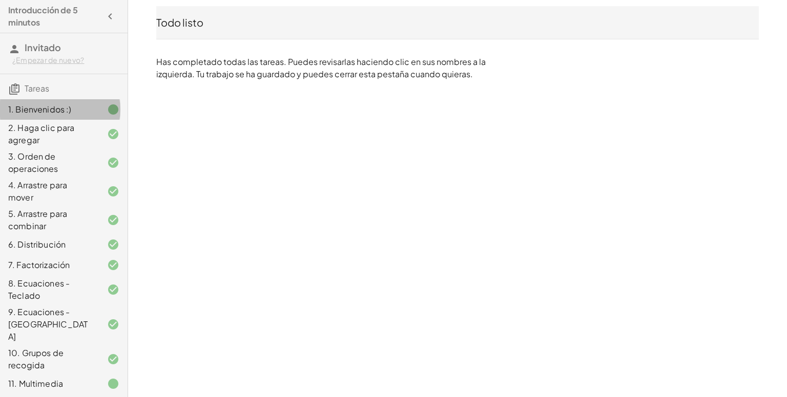
click at [75, 112] on div "1. Bienvenidos :)" at bounding box center [49, 109] width 82 height 12
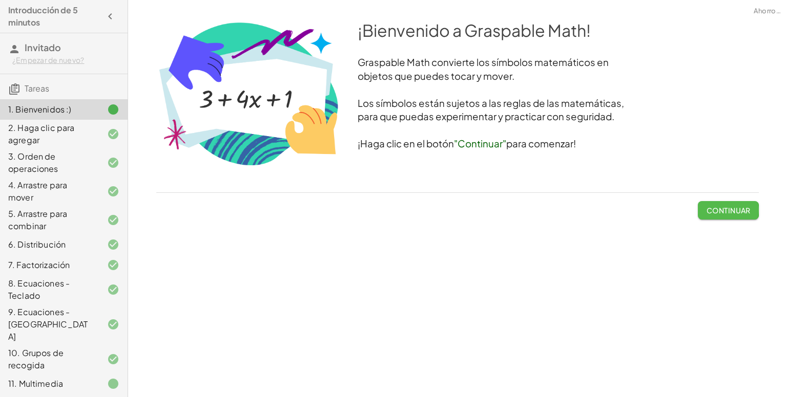
click at [706, 210] on button "Continuar" at bounding box center [728, 210] width 61 height 18
